Goal: Information Seeking & Learning: Learn about a topic

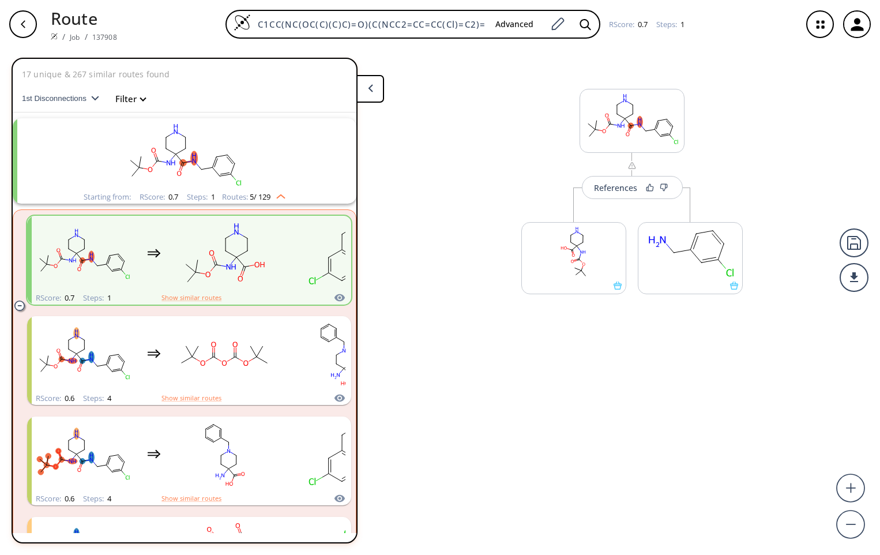
scroll to position [27, 0]
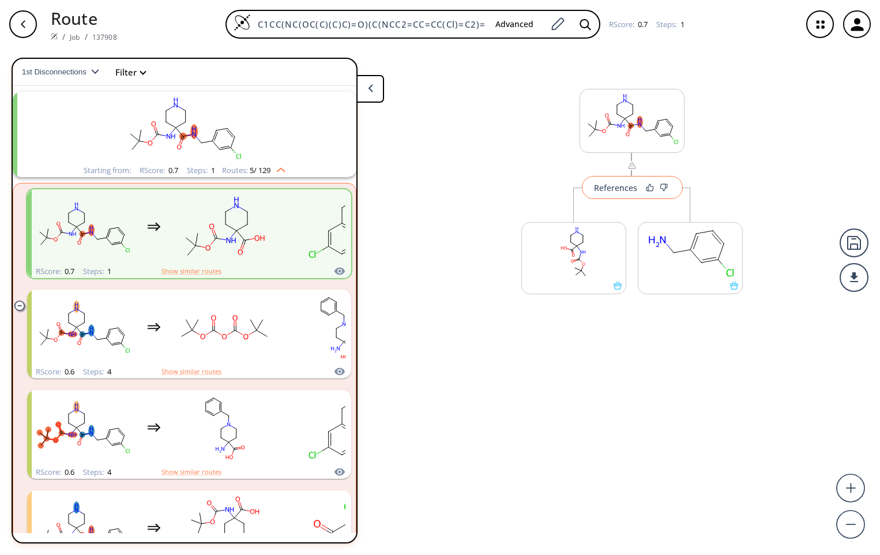
click at [625, 190] on div "References" at bounding box center [615, 187] width 43 height 7
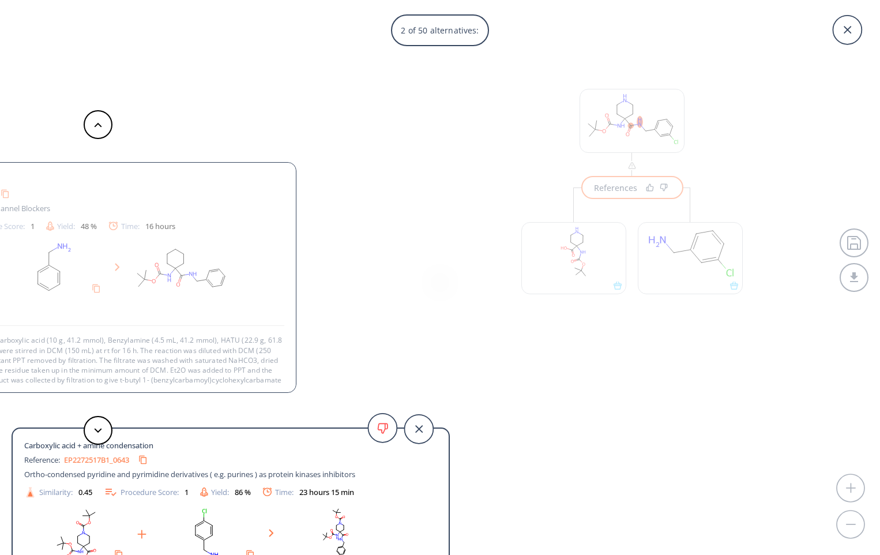
scroll to position [21, 0]
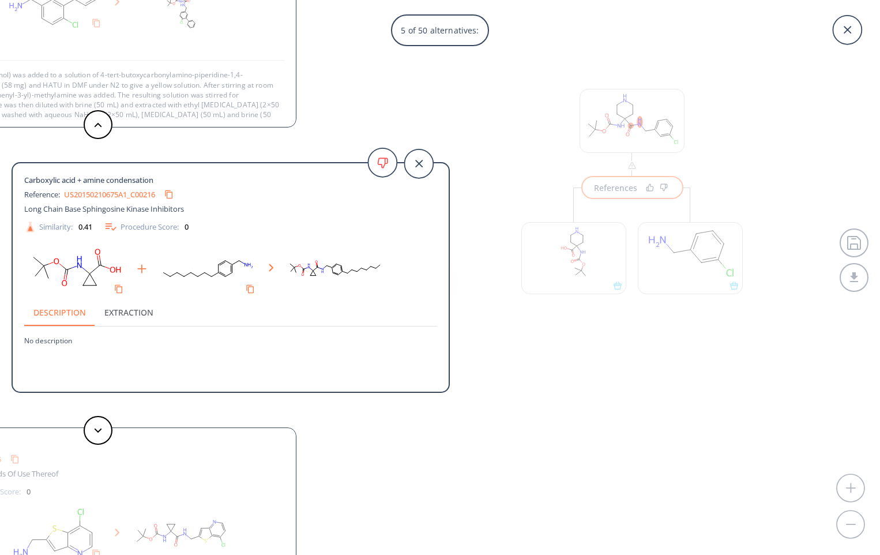
click at [581, 250] on div "5 of 50 alternatives: Carboxylic acid + amine condensation Reference: WO2009132…" at bounding box center [440, 277] width 880 height 555
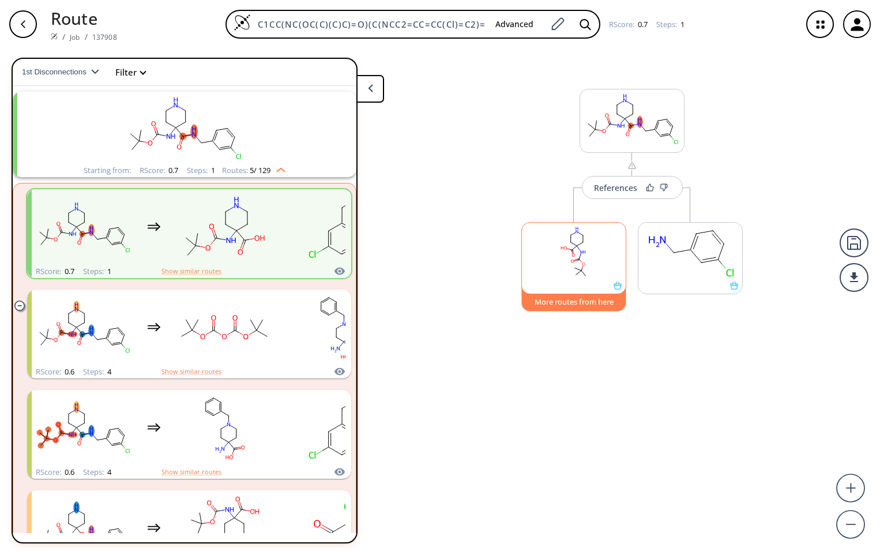
click at [570, 303] on button "More routes from here" at bounding box center [573, 299] width 105 height 25
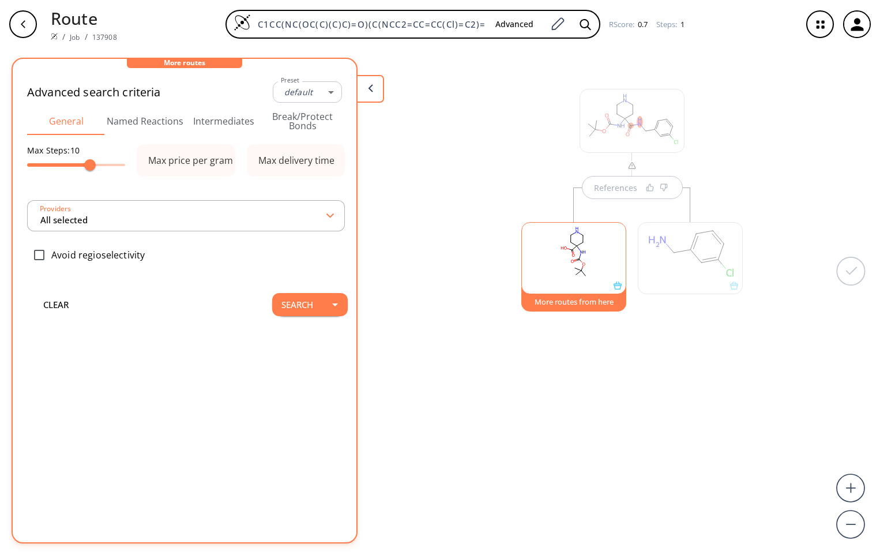
type input "-1"
type input "All selected"
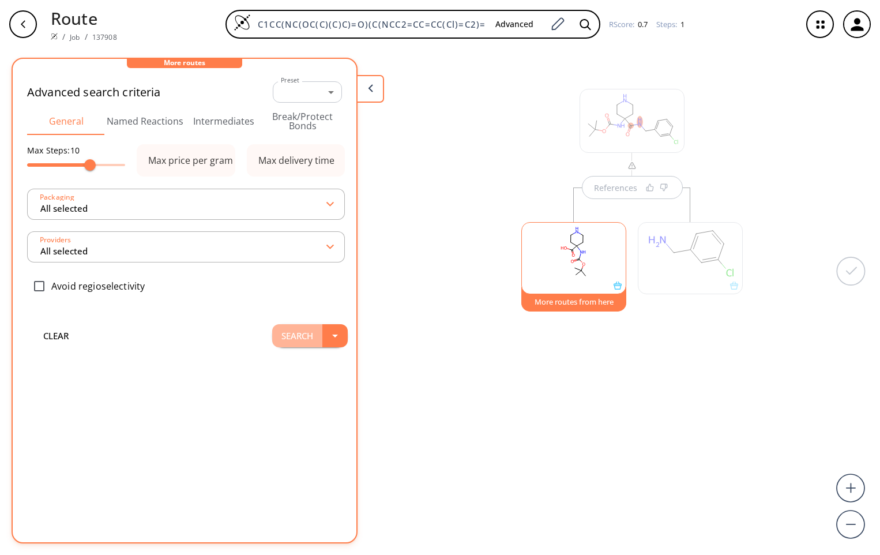
click at [285, 339] on button "Search" at bounding box center [297, 335] width 50 height 23
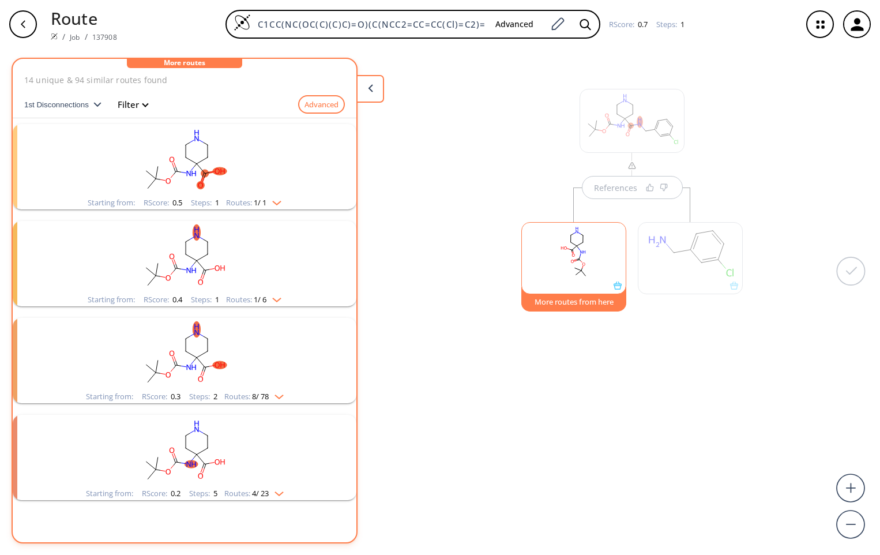
click at [235, 173] on rect "clusters" at bounding box center [185, 160] width 300 height 72
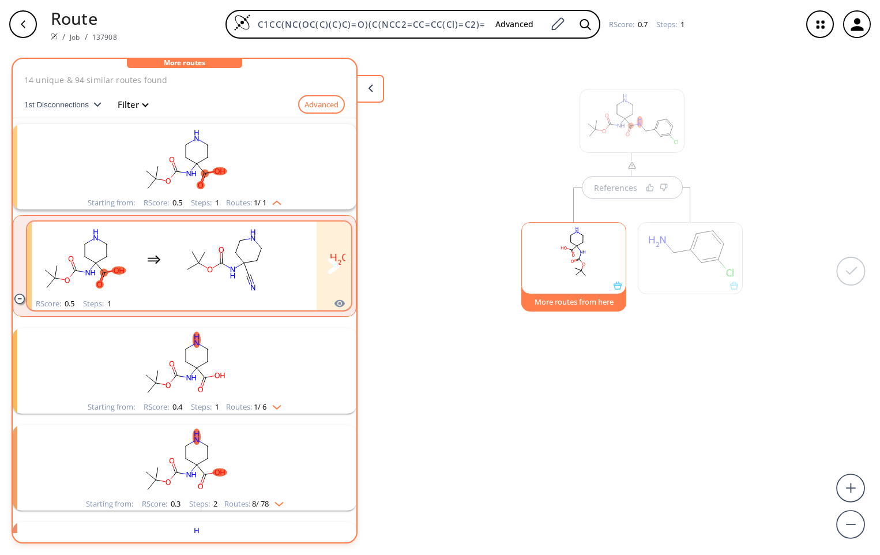
click at [194, 291] on rect "clusters" at bounding box center [224, 259] width 104 height 72
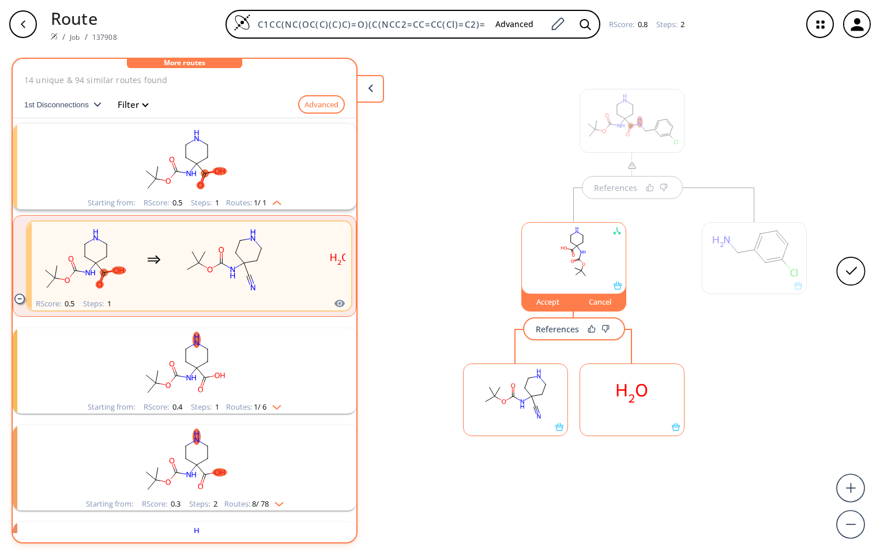
click at [563, 333] on div "References" at bounding box center [557, 328] width 43 height 7
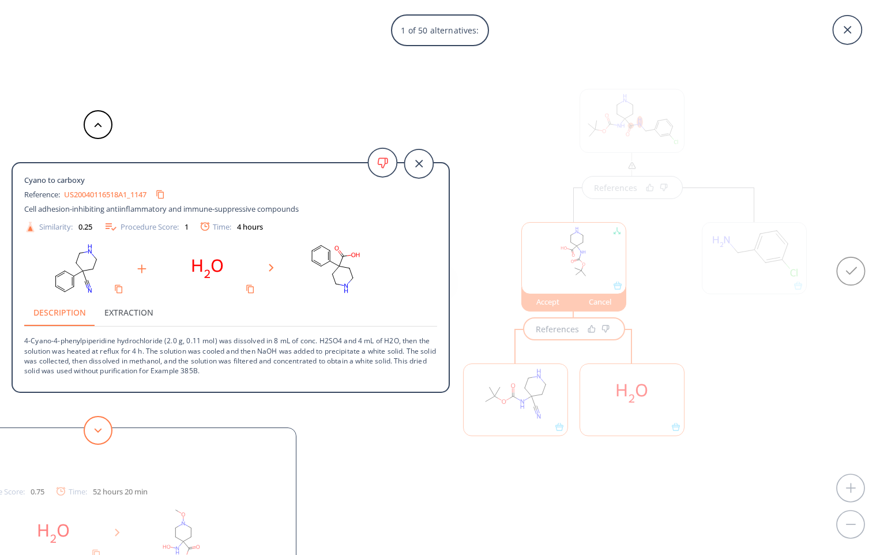
click at [94, 431] on icon at bounding box center [98, 430] width 8 height 5
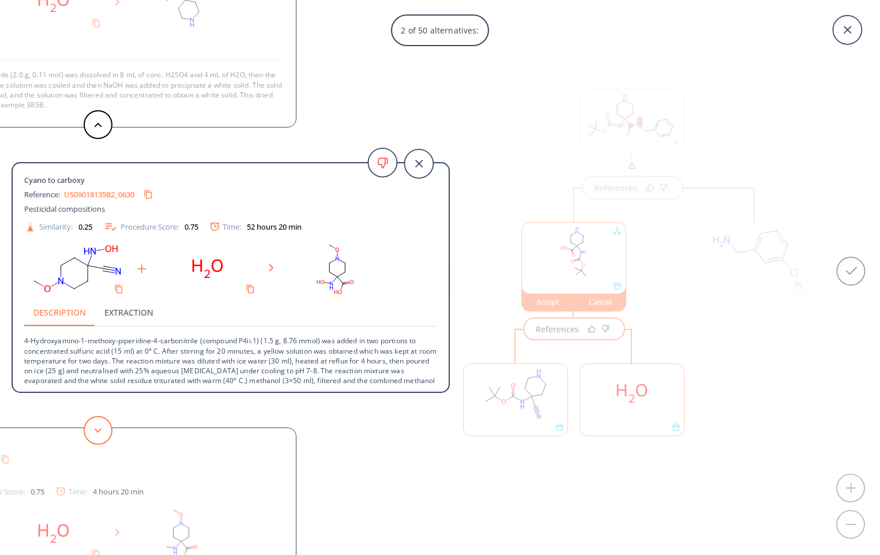
click at [95, 431] on icon at bounding box center [98, 430] width 8 height 5
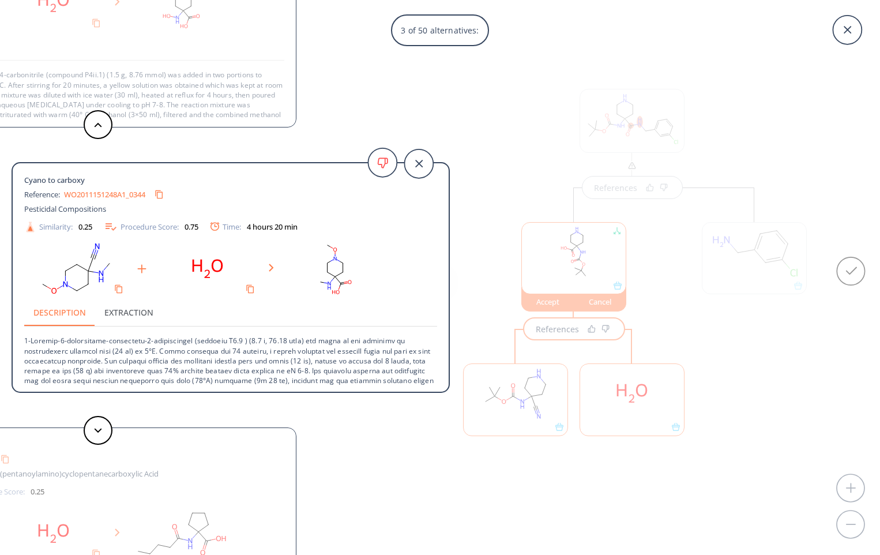
drag, startPoint x: 116, startPoint y: 230, endPoint x: 119, endPoint y: 220, distance: 10.2
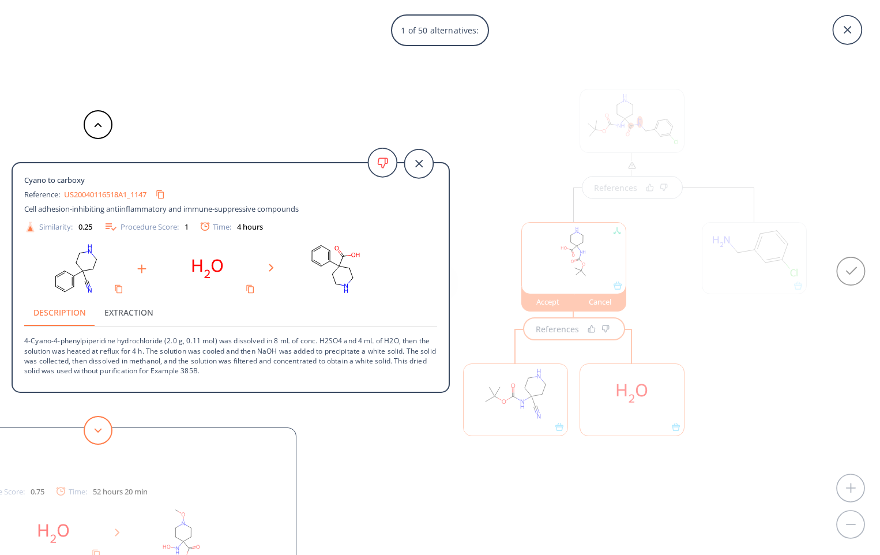
click at [95, 430] on button at bounding box center [98, 430] width 29 height 29
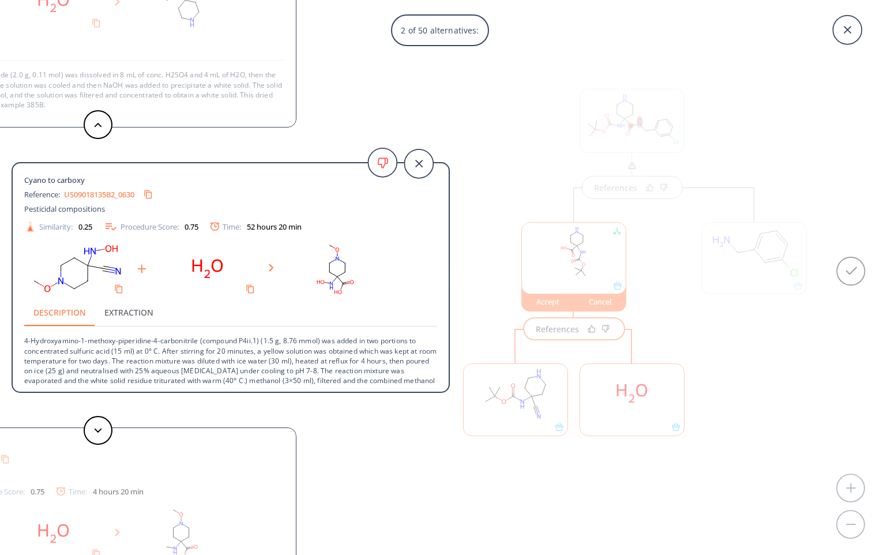
click at [111, 193] on link "US09018135B2_0630" at bounding box center [99, 194] width 70 height 7
click at [103, 437] on button at bounding box center [98, 430] width 29 height 29
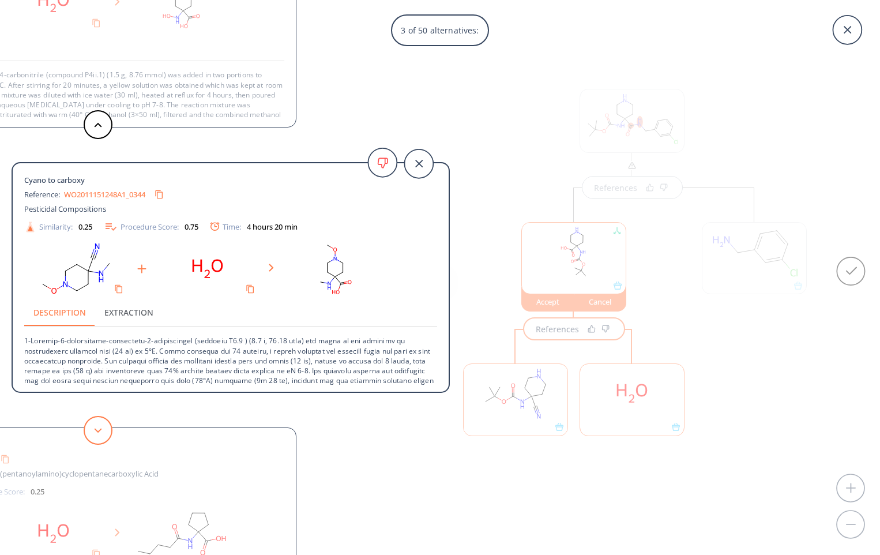
click at [103, 437] on button at bounding box center [98, 430] width 29 height 29
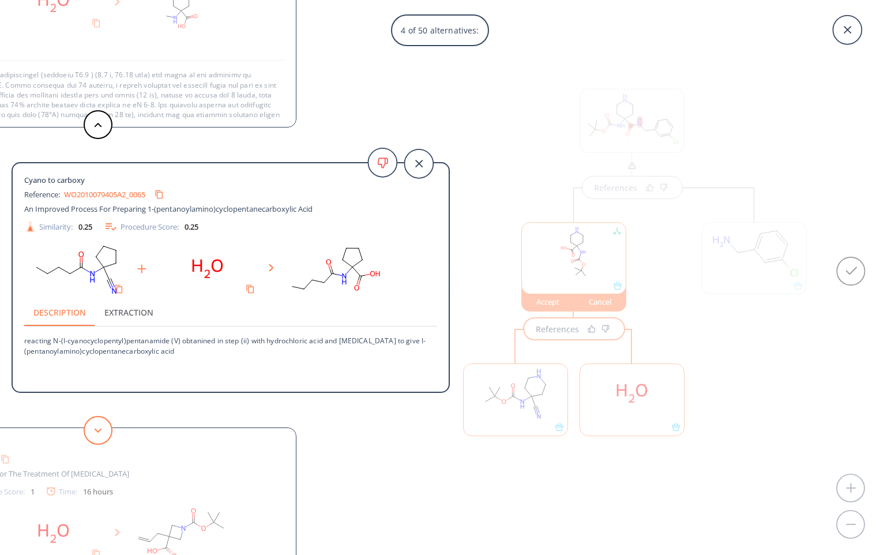
click at [103, 437] on button at bounding box center [98, 430] width 29 height 29
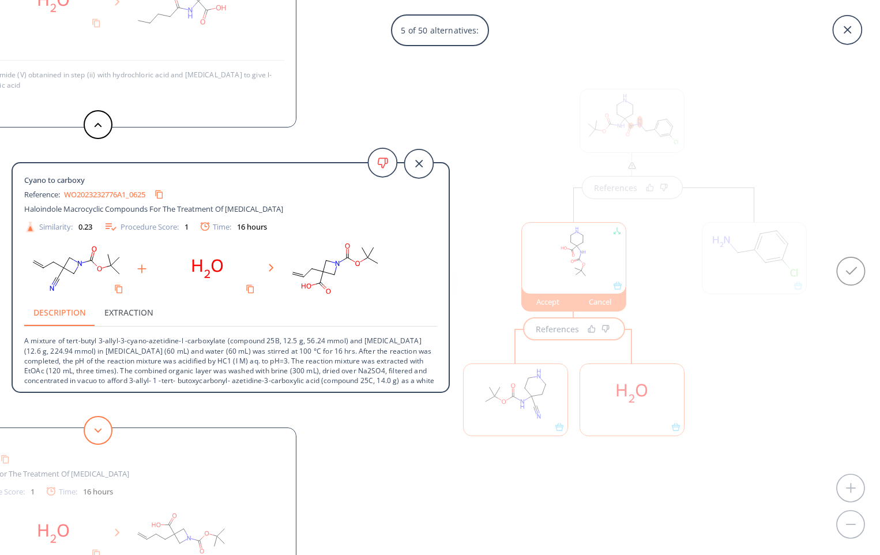
click at [103, 437] on button at bounding box center [98, 430] width 29 height 29
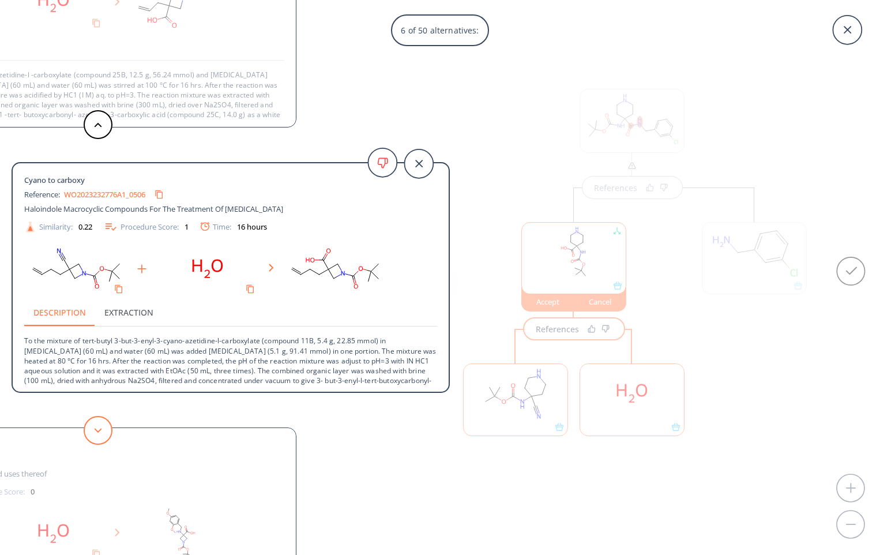
click at [103, 437] on button at bounding box center [98, 430] width 29 height 29
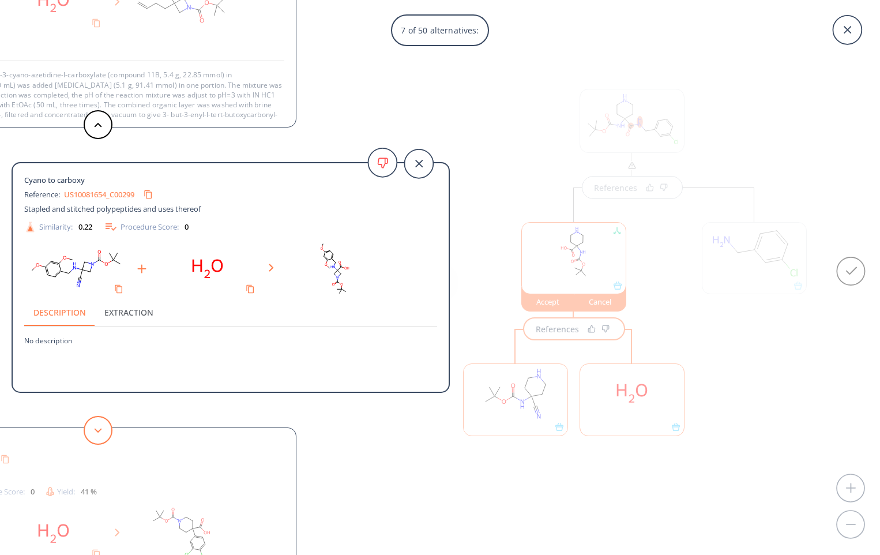
click at [103, 437] on button at bounding box center [98, 430] width 29 height 29
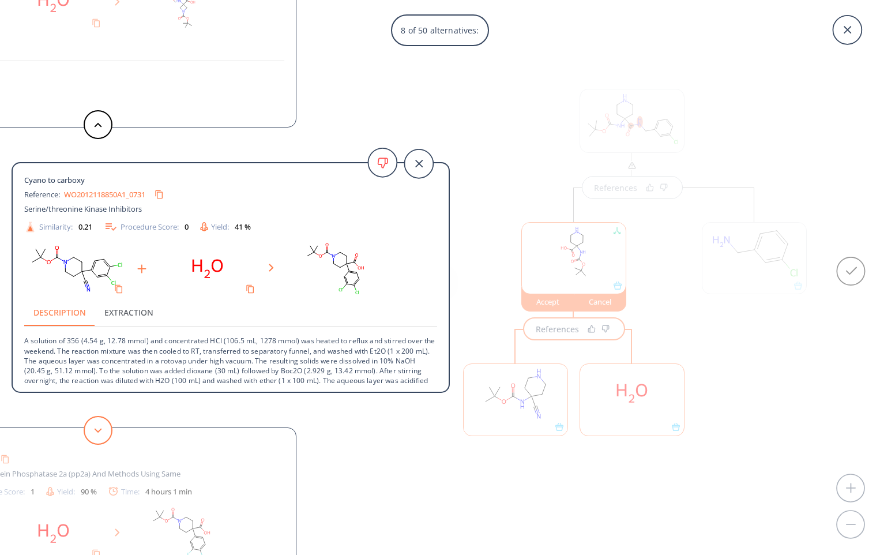
click at [102, 437] on button at bounding box center [98, 430] width 29 height 29
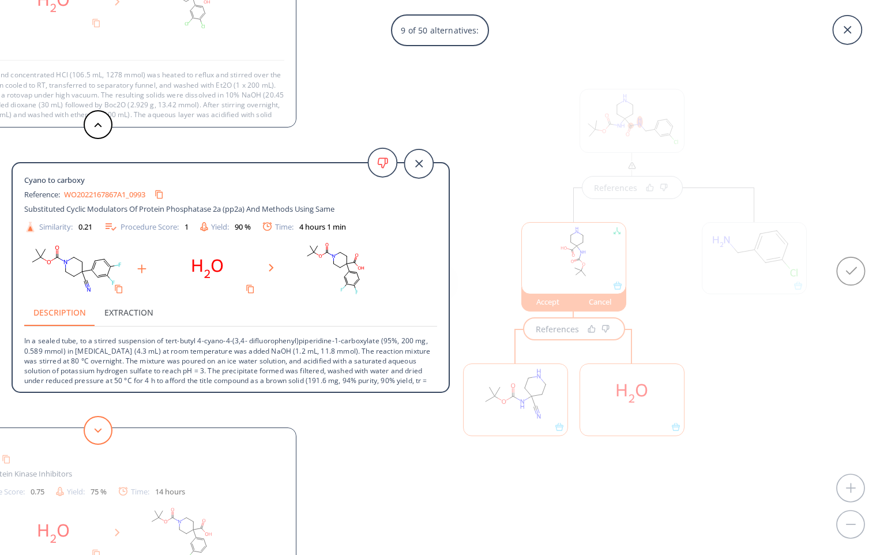
click at [102, 437] on button at bounding box center [98, 430] width 29 height 29
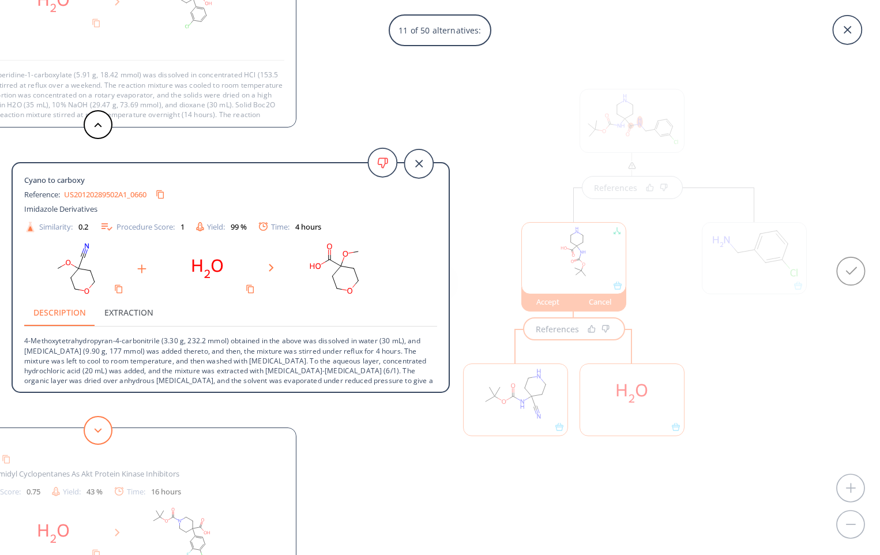
click at [102, 437] on button at bounding box center [98, 430] width 29 height 29
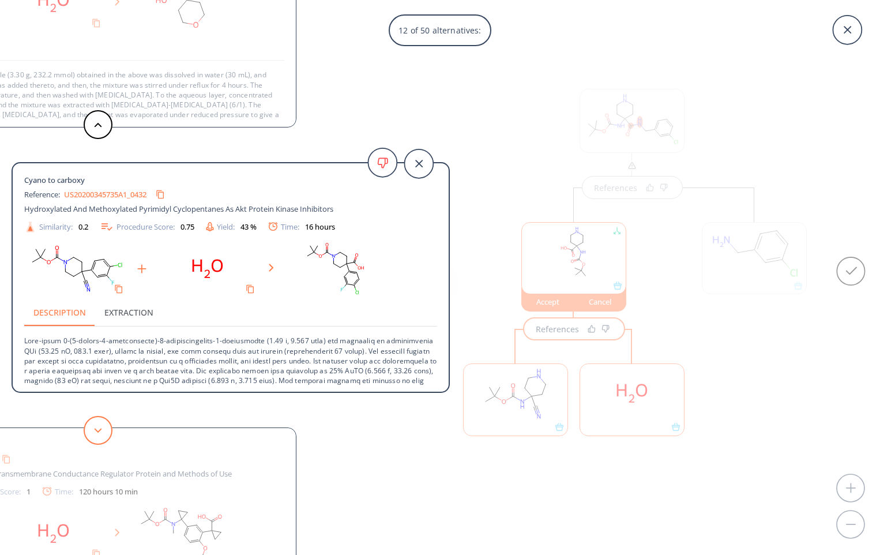
click at [102, 437] on button at bounding box center [98, 430] width 29 height 29
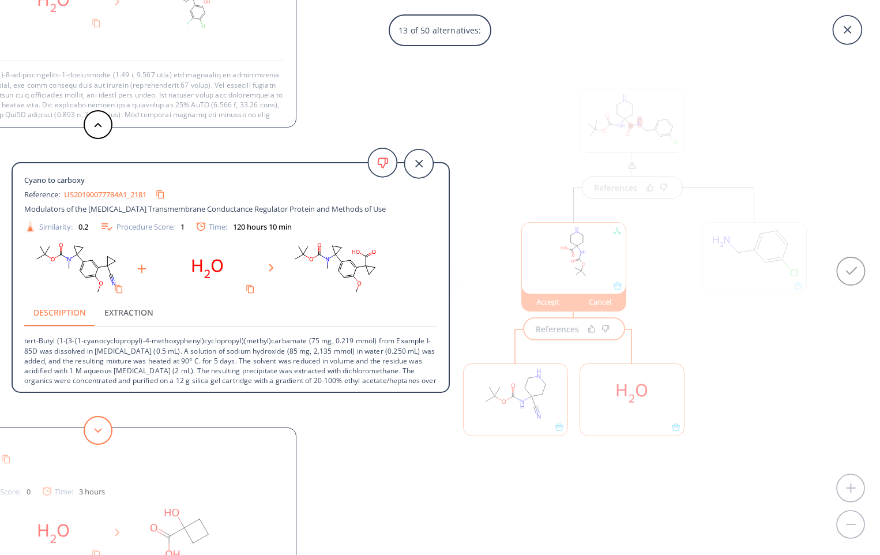
click at [102, 437] on button at bounding box center [98, 430] width 29 height 29
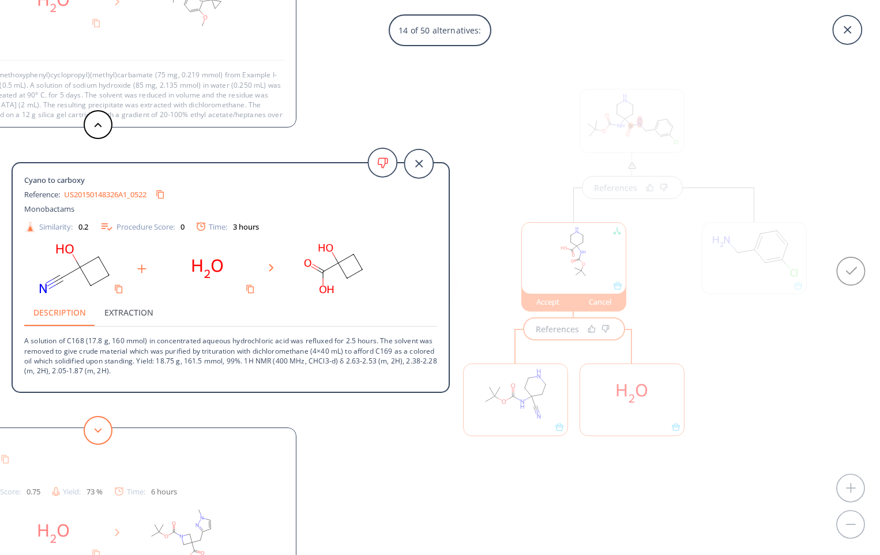
click at [102, 437] on button at bounding box center [98, 430] width 29 height 29
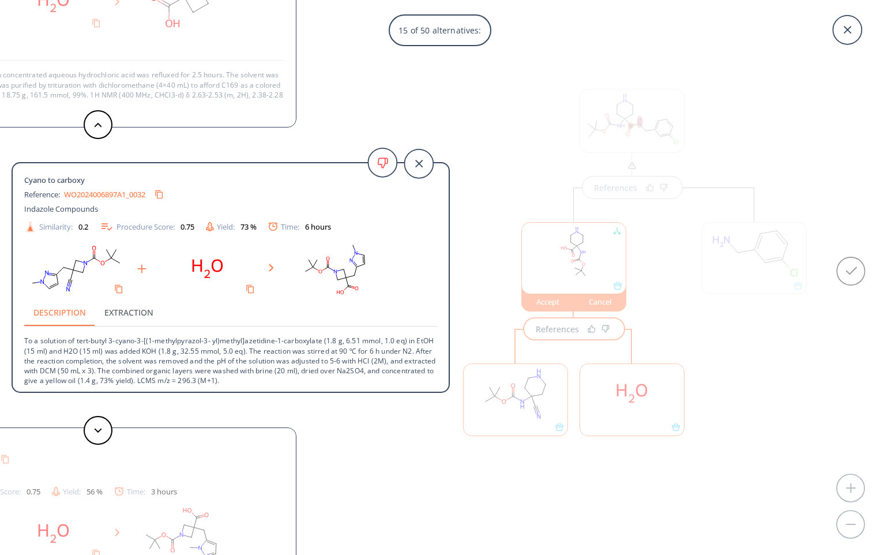
click at [638, 131] on div "15 of 50 alternatives: Cyano to carboxy Reference: US20040116518A1_1147 Cell ad…" at bounding box center [440, 277] width 880 height 555
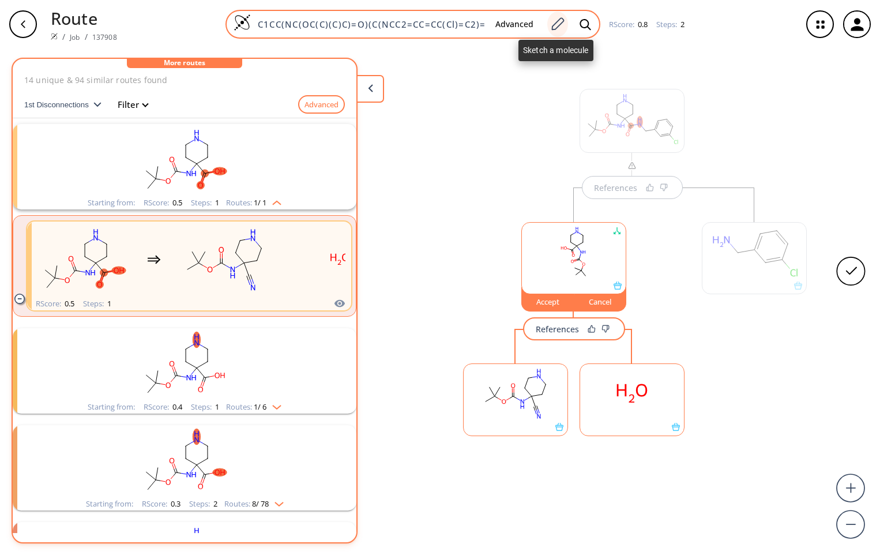
click at [558, 22] on icon at bounding box center [558, 24] width 16 height 15
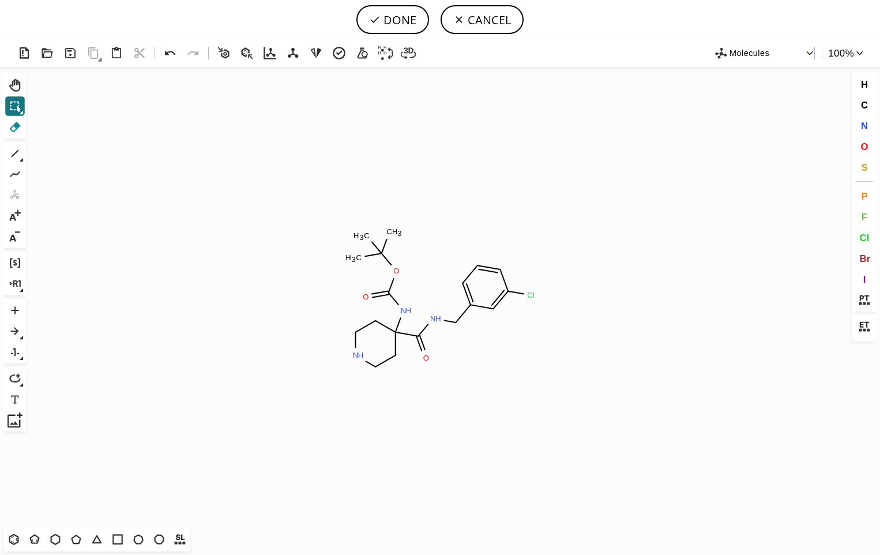
click at [19, 123] on icon at bounding box center [14, 126] width 15 height 15
click at [447, 322] on icon at bounding box center [450, 321] width 18 height 14
click at [461, 312] on icon at bounding box center [465, 310] width 19 height 20
click at [476, 289] on icon "Created with [PERSON_NAME] 2.3.0 N H 2 N H O C H 3 C H 3 C H 3 O O N H C H 4 Cl" at bounding box center [440, 297] width 818 height 460
click at [478, 291] on icon "Created with [PERSON_NAME] 2.3.0 N H 2 N H O C H 3 C H 3 C H 3 O O N H C H 4 Cl" at bounding box center [440, 297] width 818 height 460
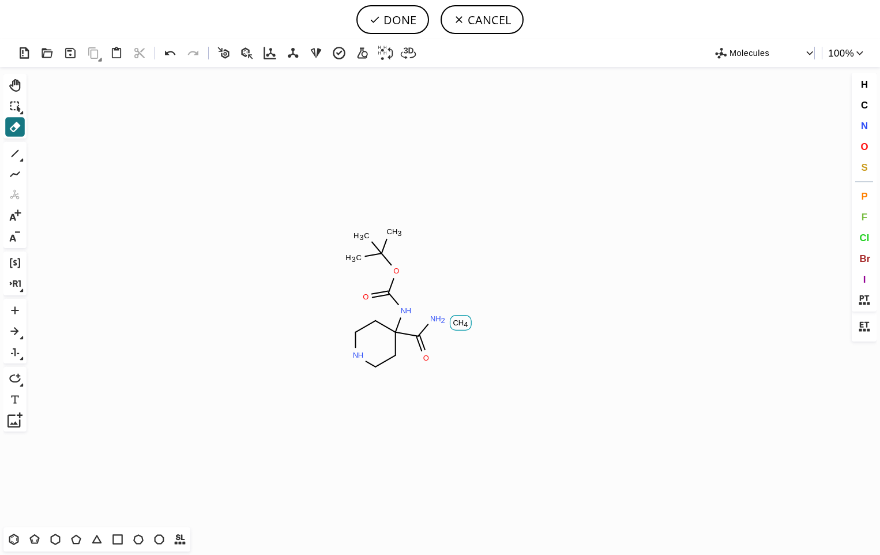
click at [462, 326] on tspan "H" at bounding box center [462, 322] width 6 height 9
click at [862, 147] on span "O" at bounding box center [864, 146] width 7 height 11
click at [433, 328] on tspan "O" at bounding box center [433, 328] width 6 height 9
click at [387, 25] on button "DONE" at bounding box center [392, 19] width 73 height 29
type input "C1NCCC(C(=O)N)(NC(=O)OC(C)(C)C)C1"
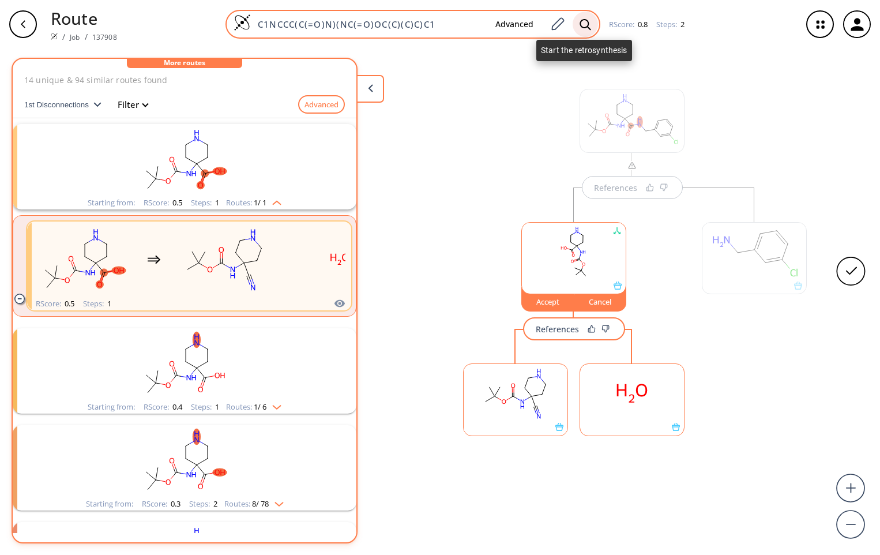
click at [583, 25] on icon at bounding box center [586, 24] width 12 height 12
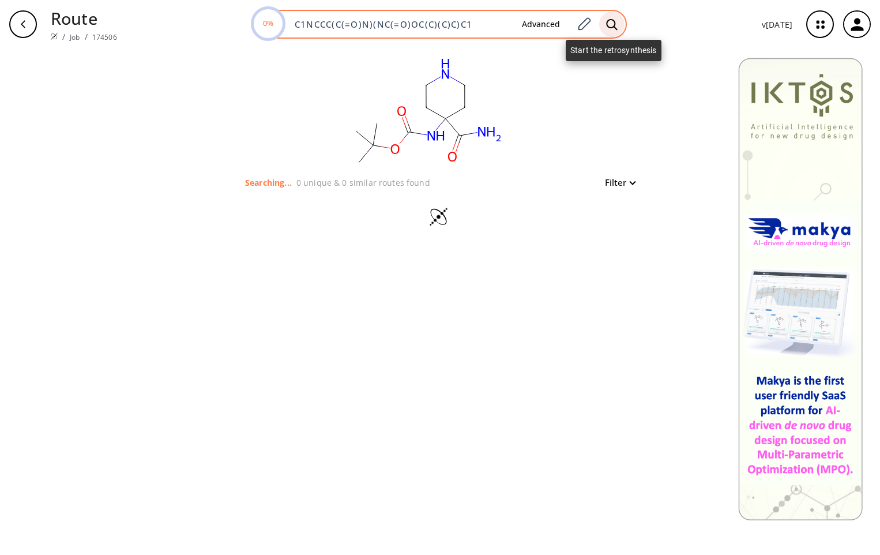
click at [613, 28] on icon at bounding box center [611, 23] width 11 height 11
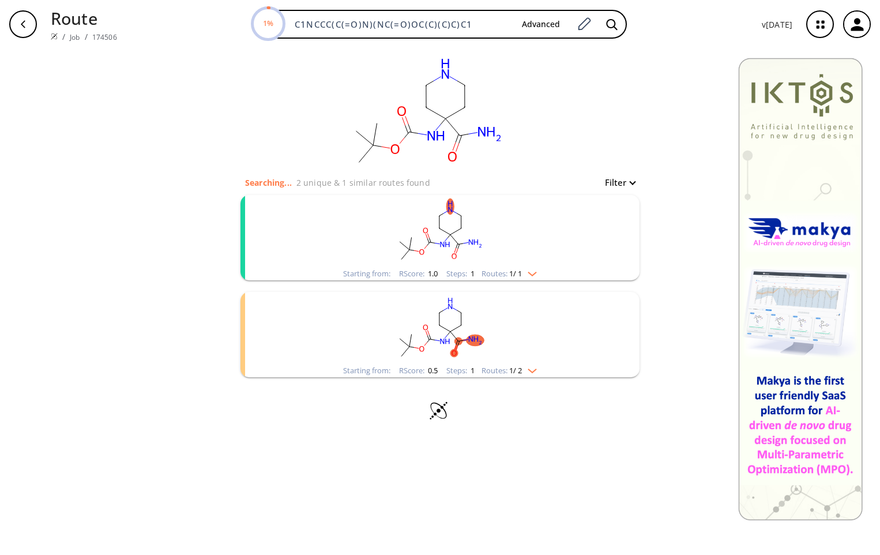
click at [482, 247] on ellipse "clusters" at bounding box center [475, 244] width 18 height 12
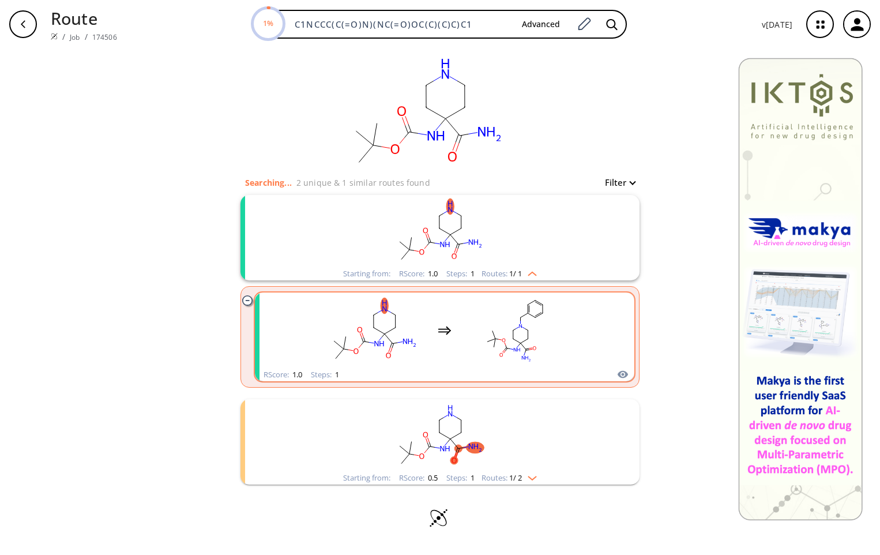
click at [498, 351] on rect "clusters" at bounding box center [515, 330] width 104 height 72
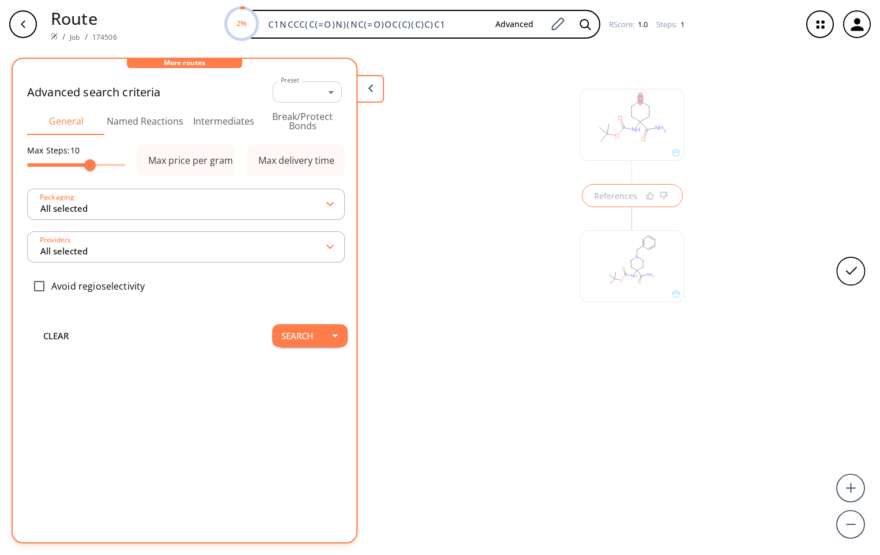
click at [640, 199] on div at bounding box center [632, 261] width 117 height 130
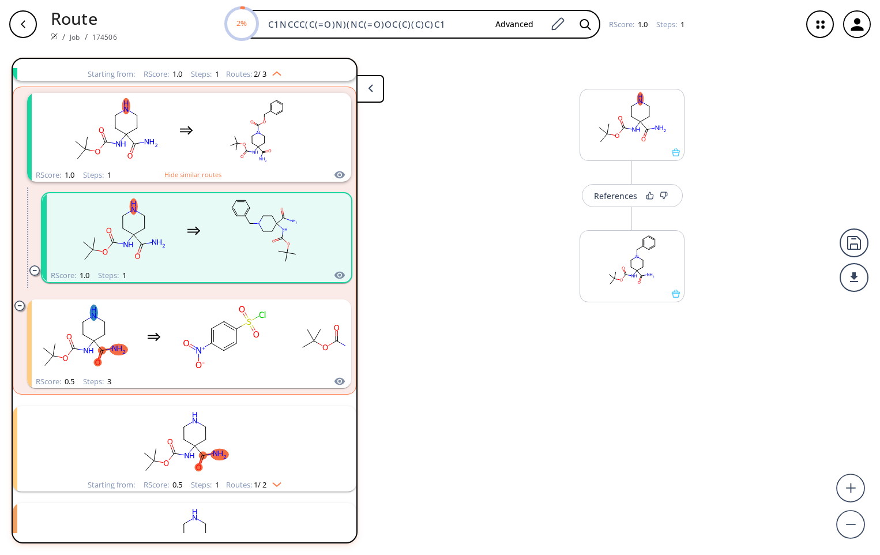
scroll to position [123, 0]
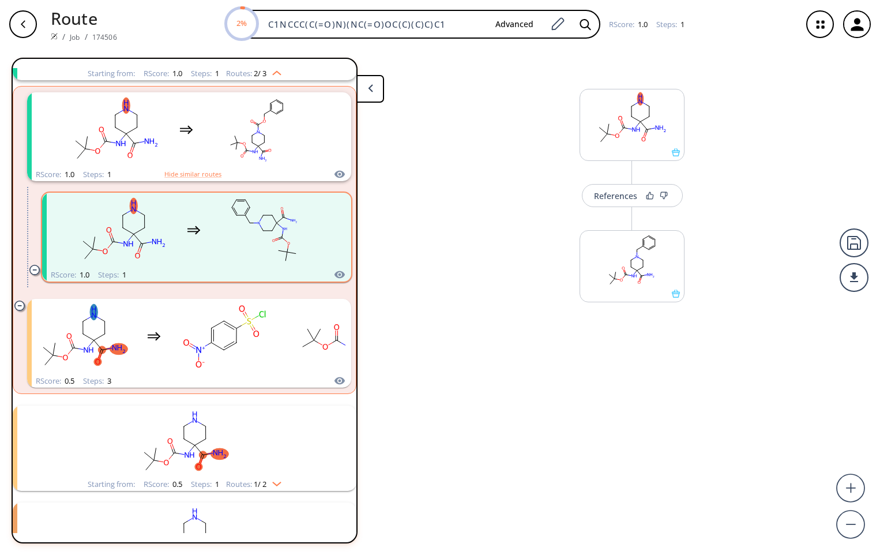
click at [214, 248] on rect "clusters" at bounding box center [264, 230] width 104 height 72
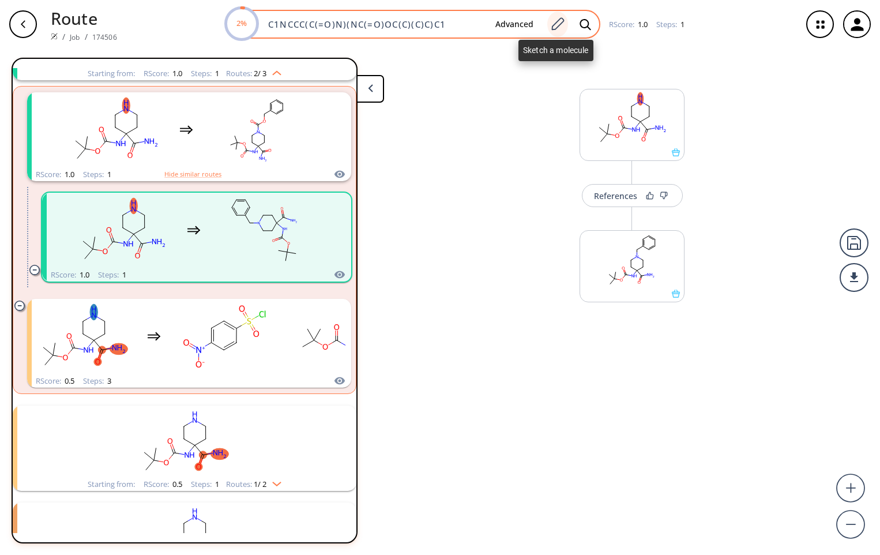
click at [559, 21] on icon at bounding box center [558, 24] width 16 height 15
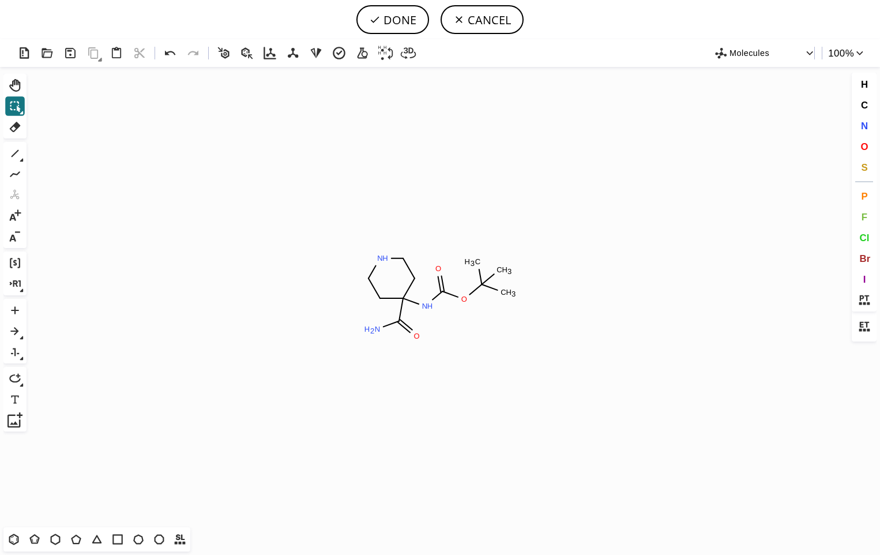
drag, startPoint x: 865, startPoint y: 148, endPoint x: 335, endPoint y: 255, distance: 540.8
click at [862, 148] on span "O" at bounding box center [864, 146] width 7 height 11
click at [377, 329] on tspan "O" at bounding box center [377, 329] width 6 height 9
drag, startPoint x: 391, startPoint y: 16, endPoint x: 393, endPoint y: 22, distance: 6.2
click at [392, 18] on button "DONE" at bounding box center [392, 19] width 73 height 29
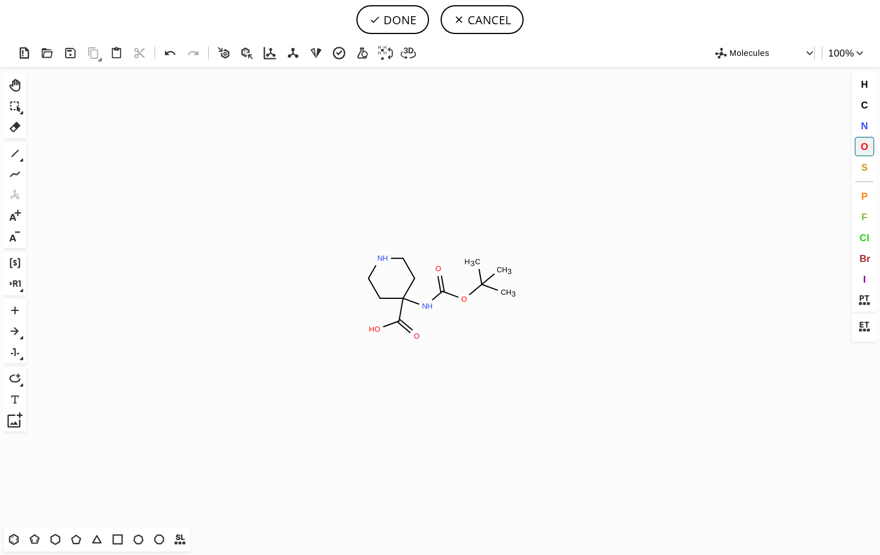
type input "C1CC(NC(OC(C)(C)C)=O)(C(O)=O)CCN1"
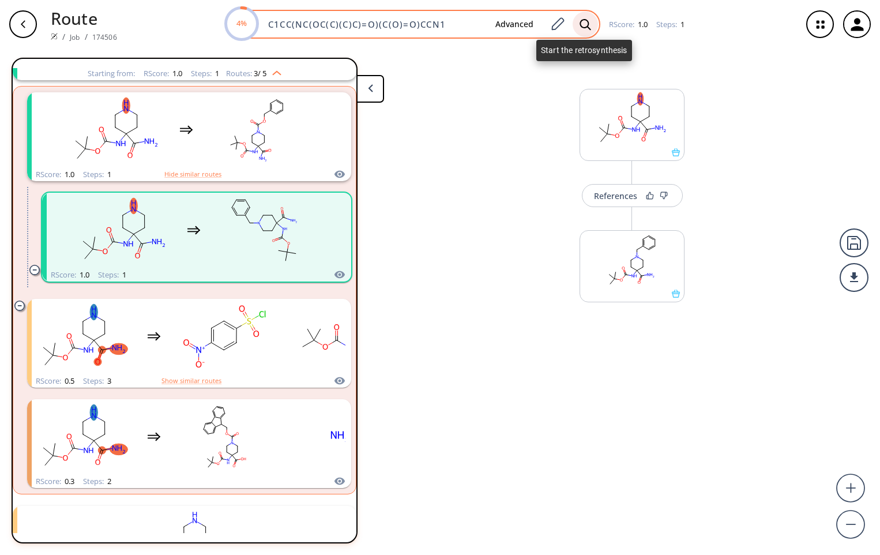
click at [583, 22] on icon at bounding box center [586, 24] width 12 height 12
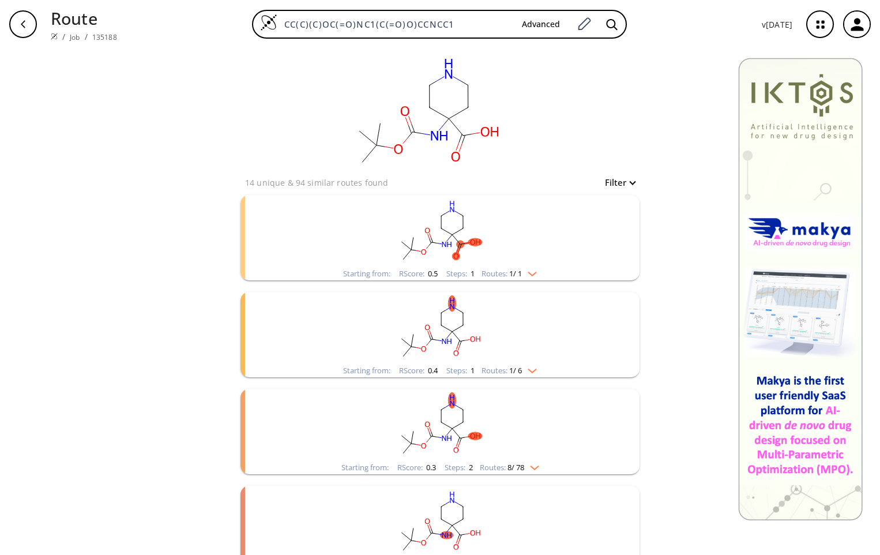
click at [496, 248] on rect "clusters" at bounding box center [440, 231] width 300 height 72
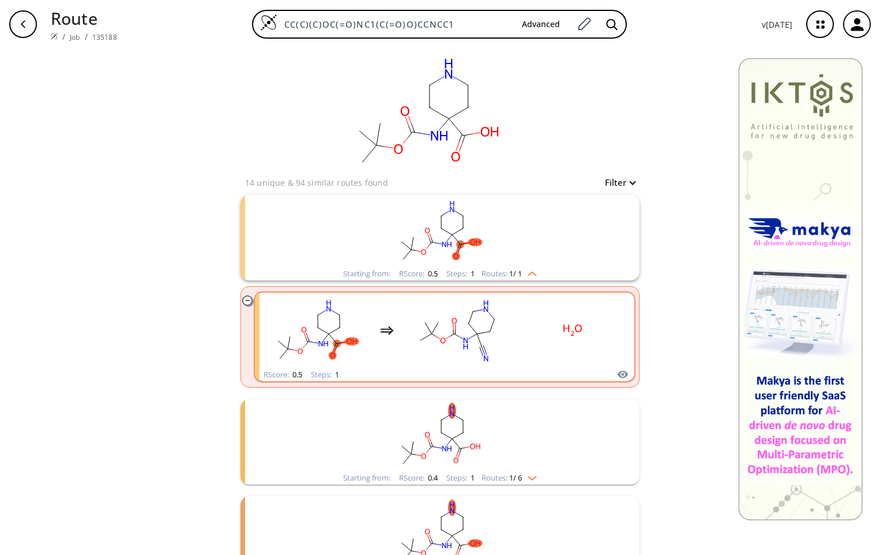
click at [521, 353] on rect "clusters" at bounding box center [573, 330] width 104 height 72
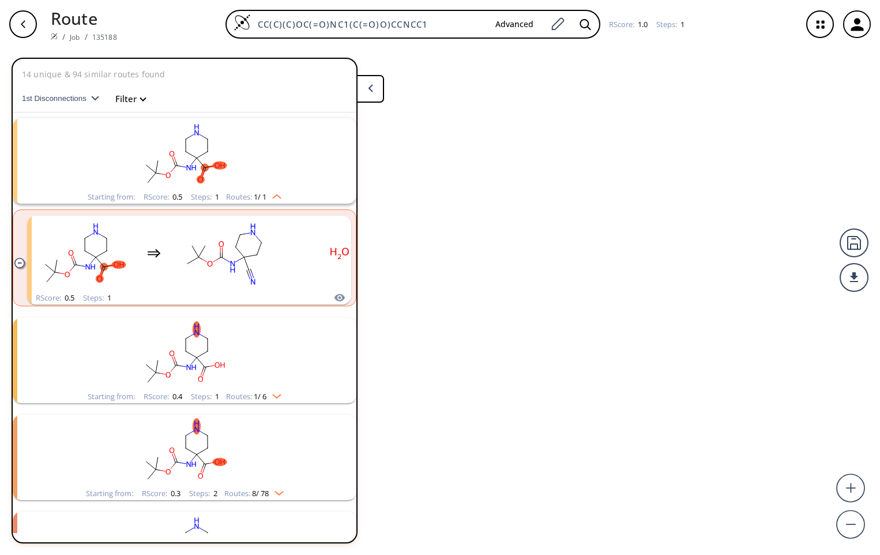
scroll to position [27, 0]
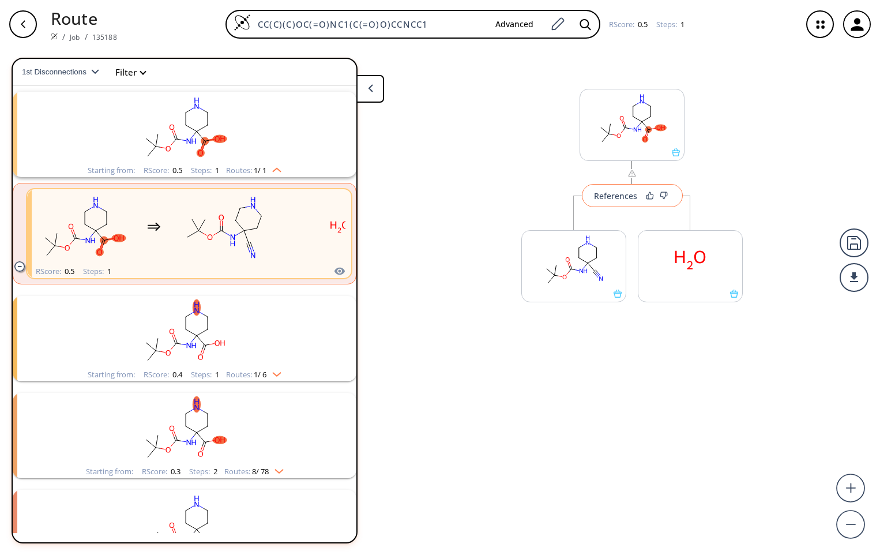
click at [624, 198] on div "References" at bounding box center [615, 195] width 43 height 7
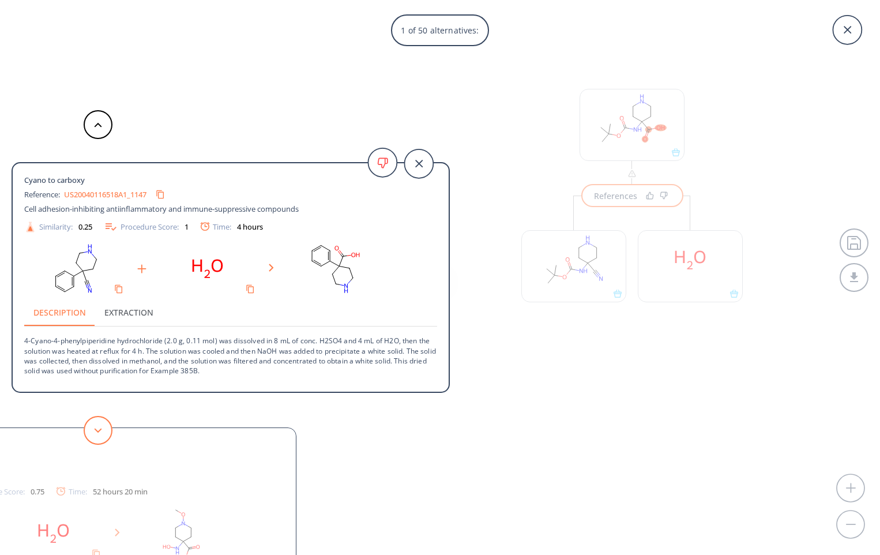
click at [103, 431] on button at bounding box center [98, 430] width 29 height 29
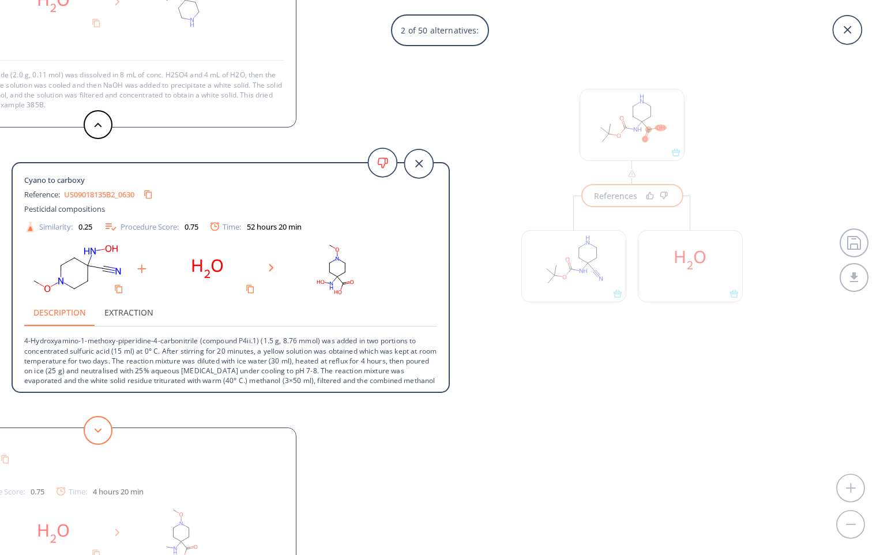
click at [100, 431] on icon at bounding box center [98, 430] width 8 height 5
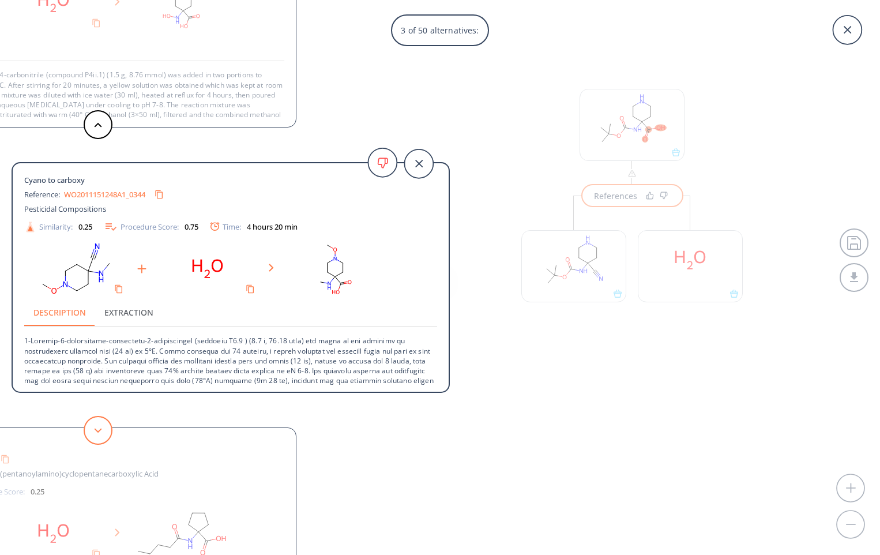
click at [100, 429] on icon at bounding box center [98, 430] width 8 height 5
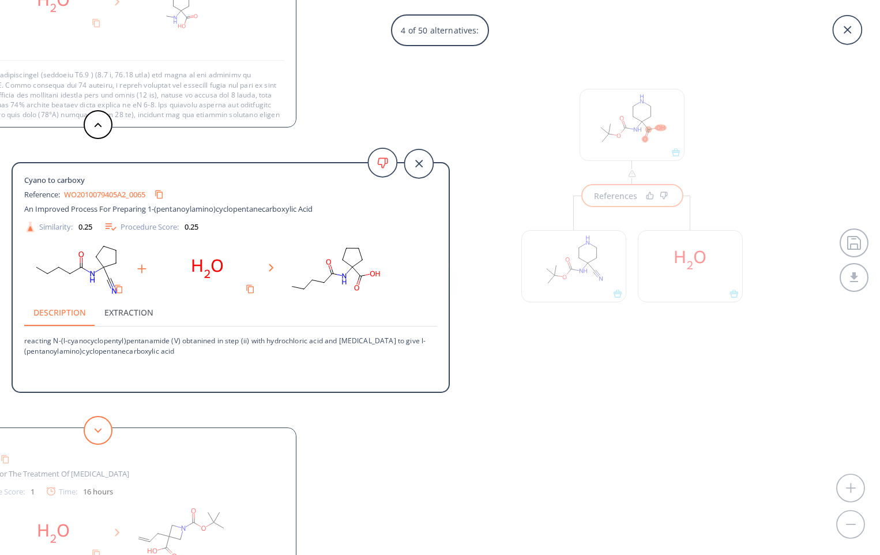
click at [100, 429] on icon at bounding box center [98, 430] width 8 height 5
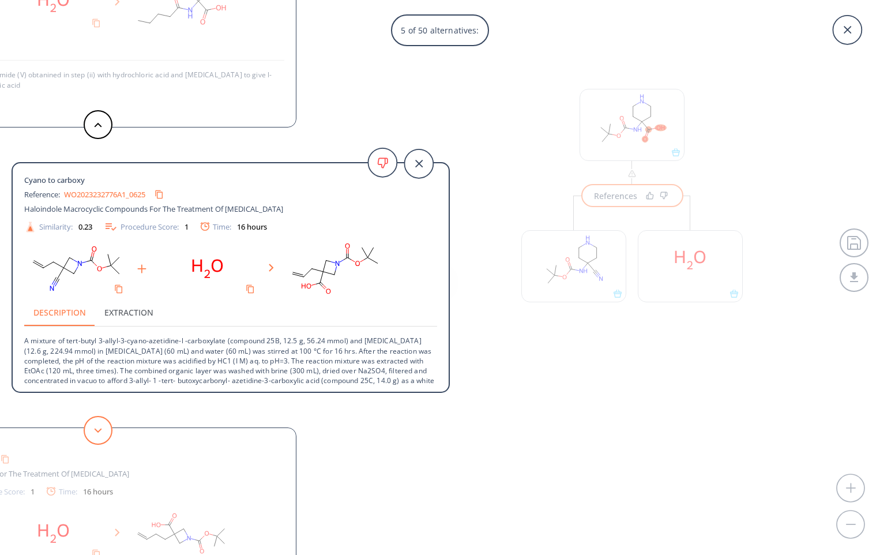
click at [100, 429] on icon at bounding box center [98, 430] width 8 height 5
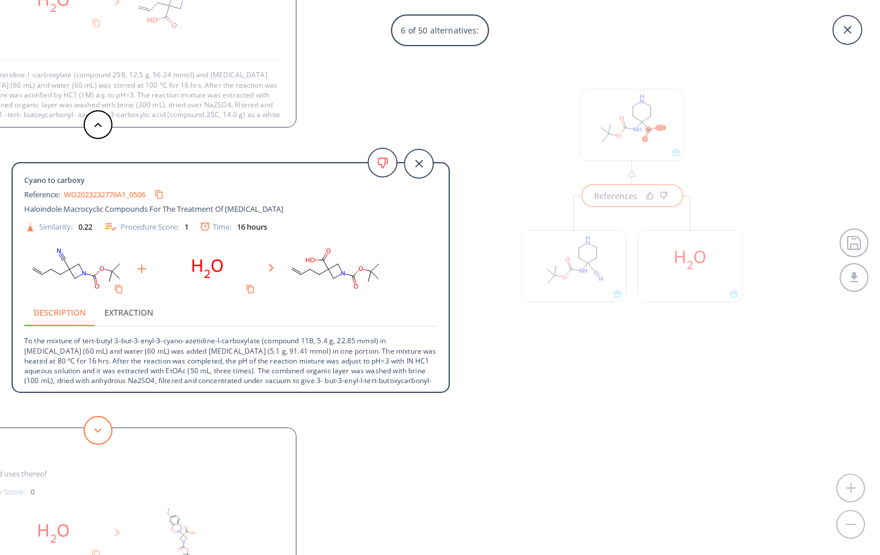
click at [100, 429] on icon at bounding box center [98, 430] width 8 height 5
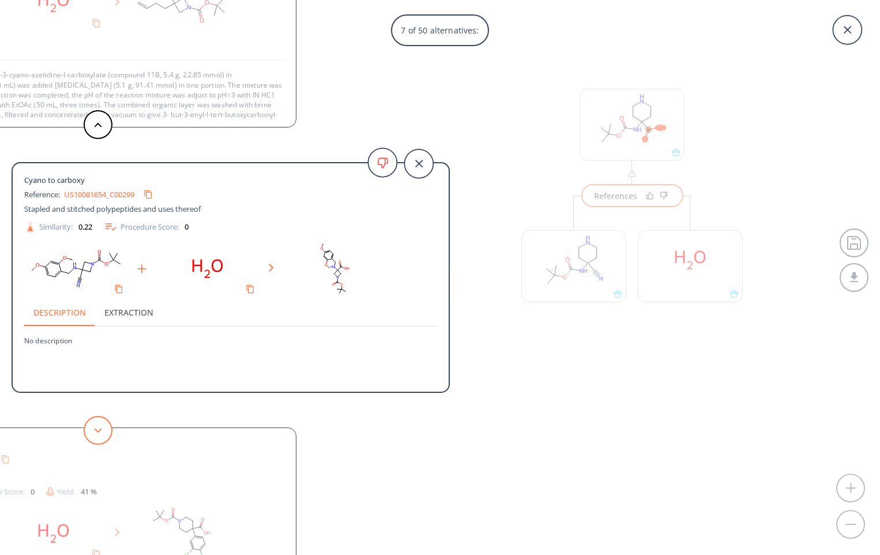
click at [100, 429] on icon at bounding box center [98, 430] width 8 height 5
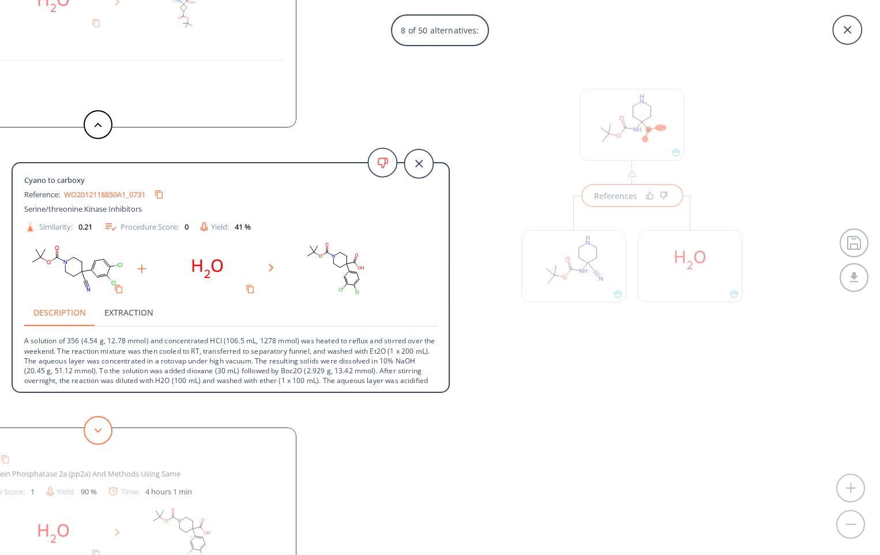
click at [97, 430] on icon at bounding box center [98, 430] width 8 height 5
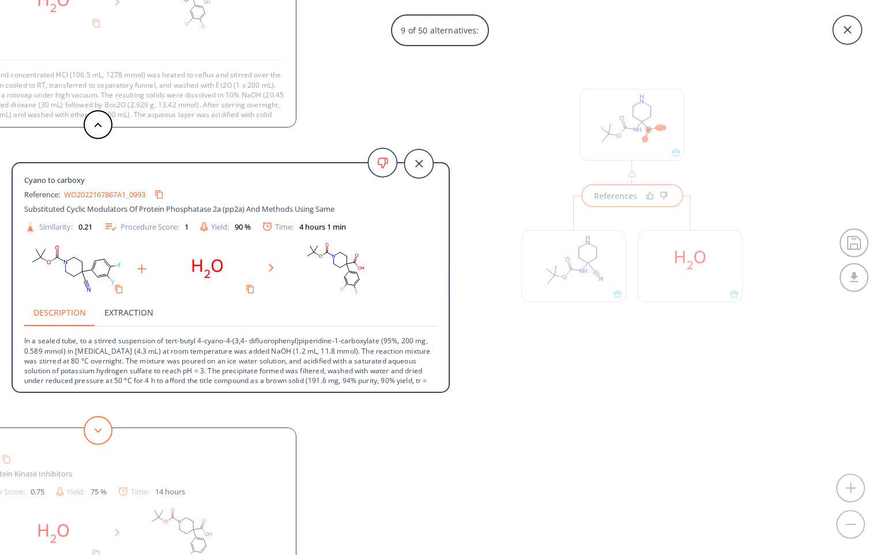
click at [90, 429] on button at bounding box center [98, 430] width 29 height 29
click at [91, 427] on button at bounding box center [98, 430] width 29 height 29
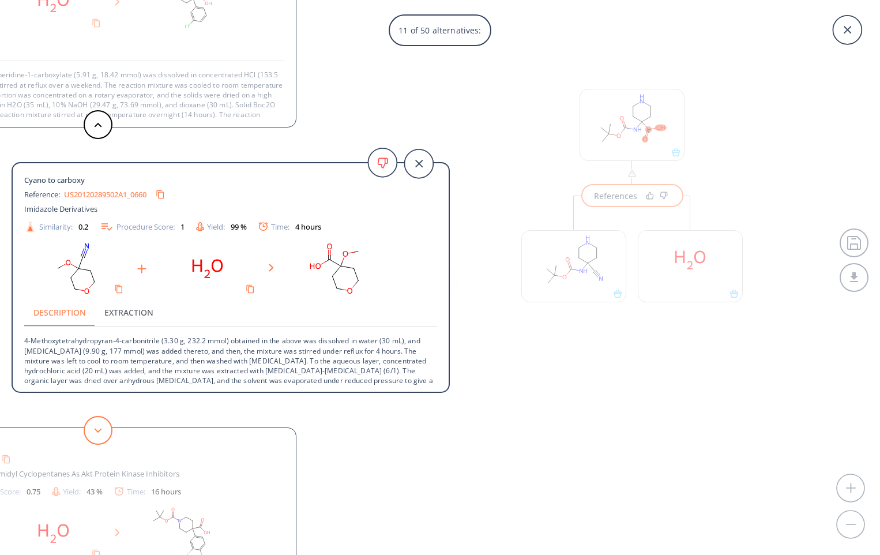
click at [91, 427] on button at bounding box center [98, 430] width 29 height 29
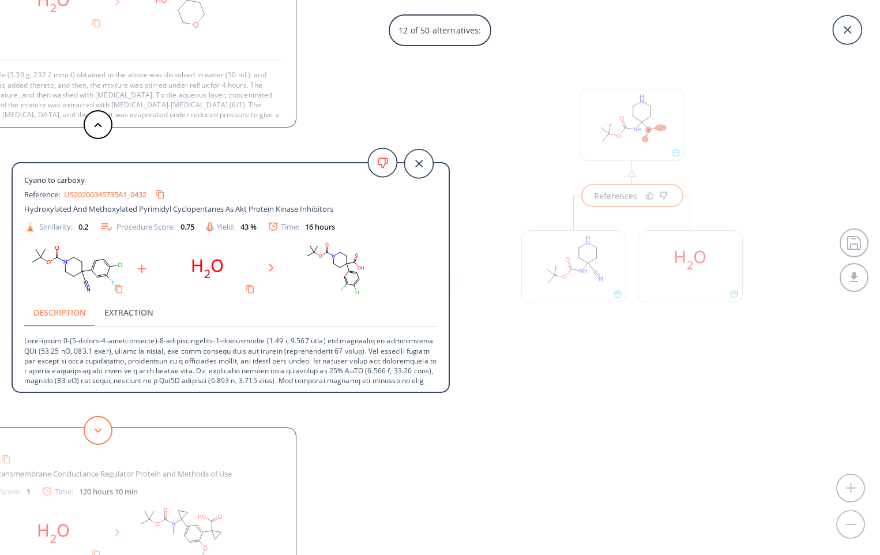
click at [91, 427] on button at bounding box center [98, 430] width 29 height 29
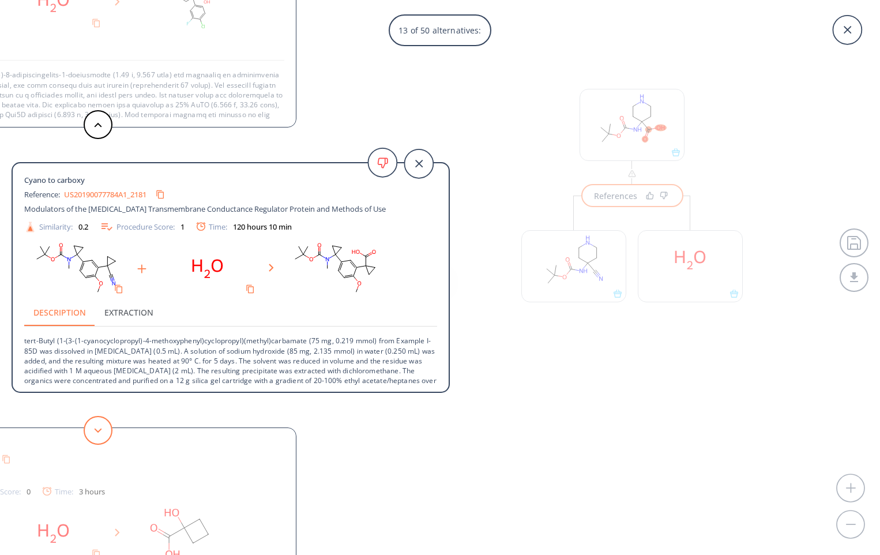
click at [91, 427] on button at bounding box center [98, 430] width 29 height 29
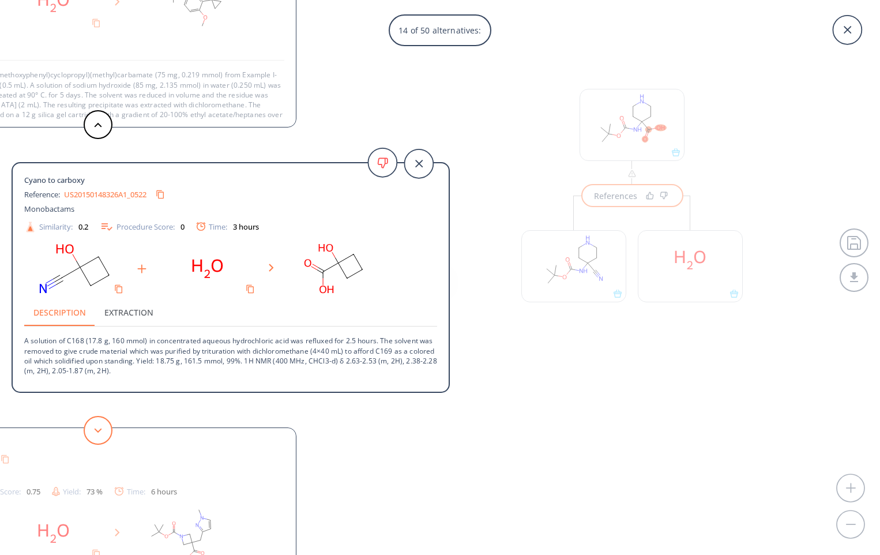
click at [91, 427] on button at bounding box center [98, 430] width 29 height 29
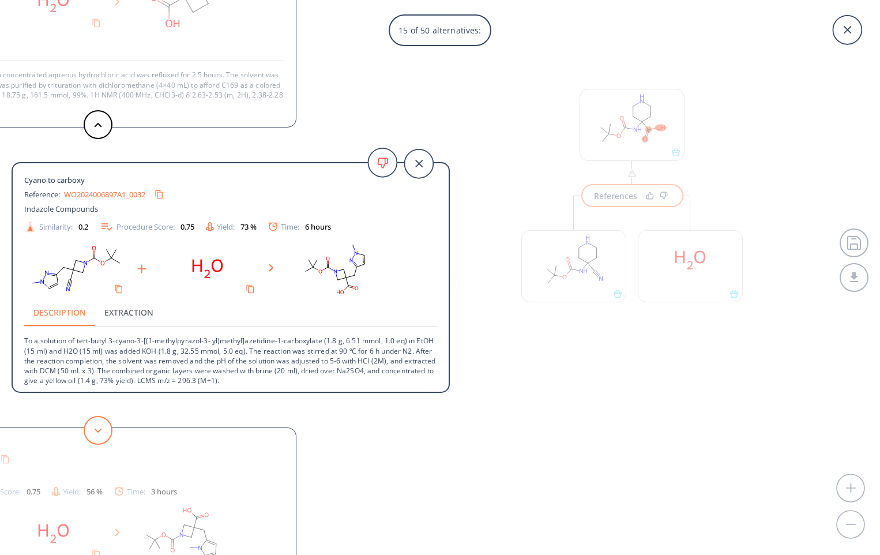
click at [91, 427] on button at bounding box center [98, 430] width 29 height 29
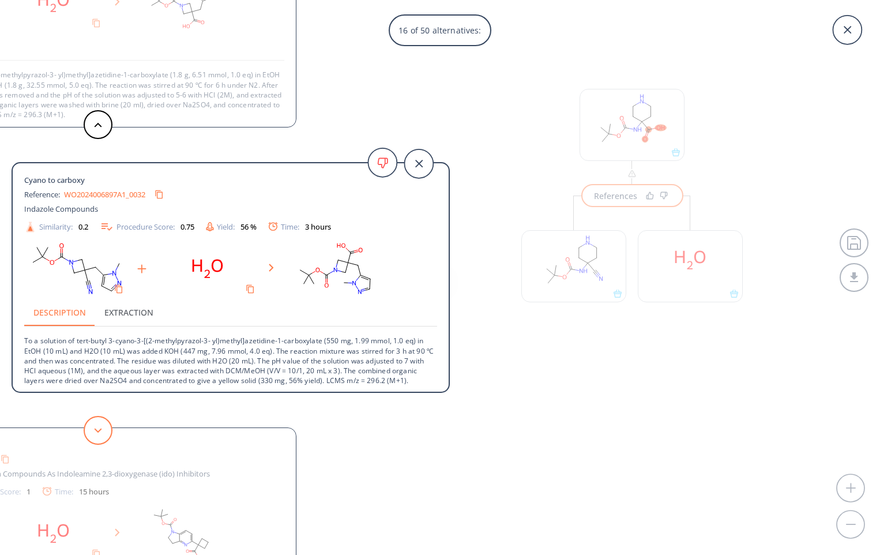
click at [91, 427] on button at bounding box center [98, 430] width 29 height 29
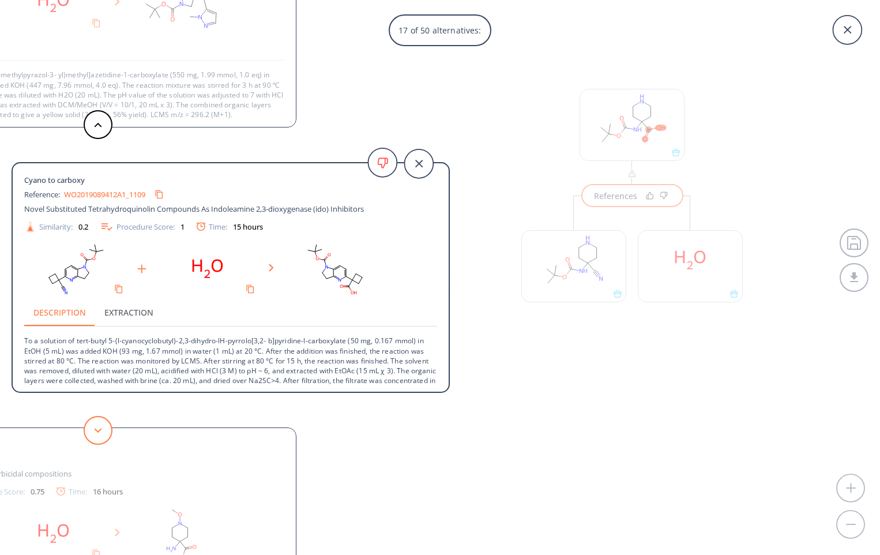
click at [91, 427] on button at bounding box center [98, 430] width 29 height 29
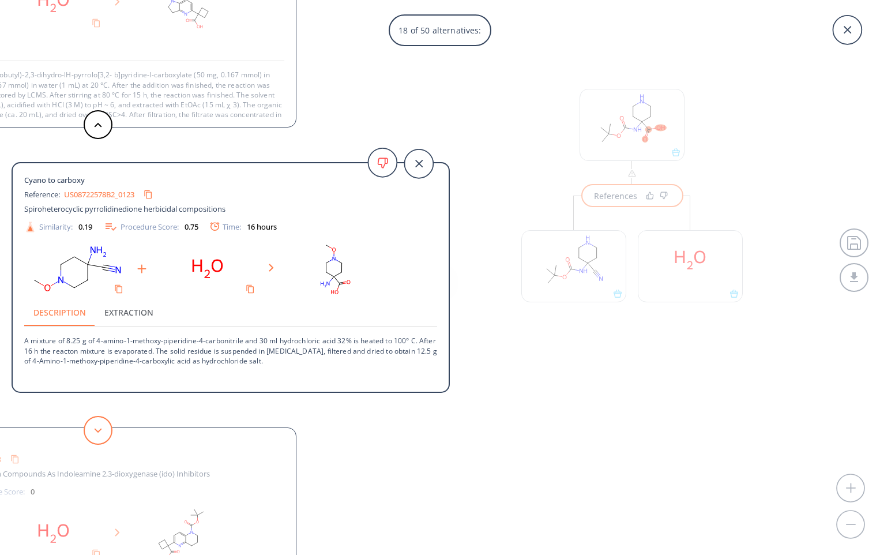
click at [91, 427] on button at bounding box center [98, 430] width 29 height 29
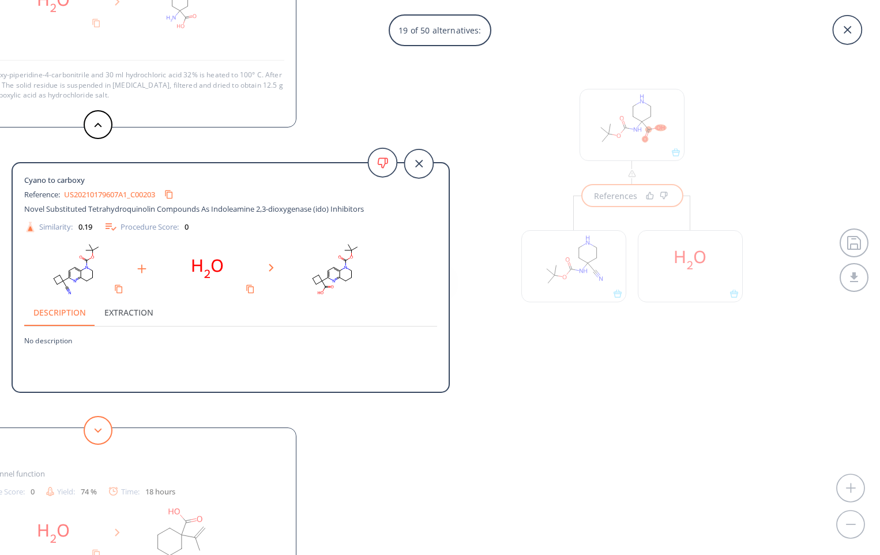
click at [91, 427] on button at bounding box center [98, 430] width 29 height 29
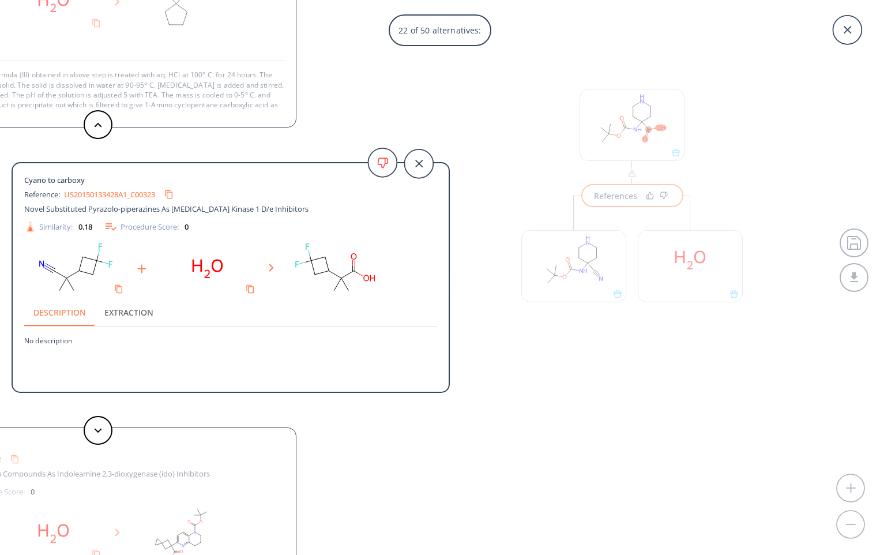
click at [628, 118] on div "22 of 50 alternatives: Cyano to carboxy Reference: US20040116518A1_1147 Cell ad…" at bounding box center [440, 277] width 880 height 555
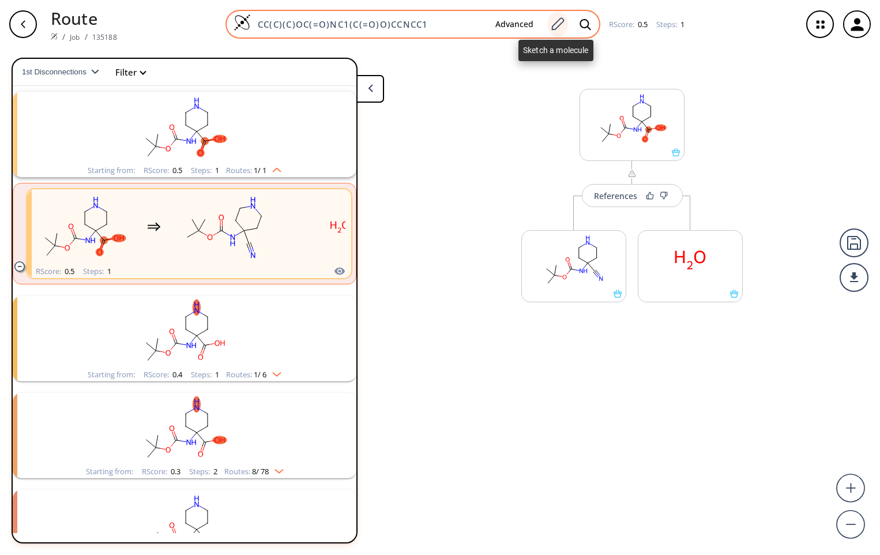
click at [557, 23] on icon at bounding box center [558, 24] width 16 height 15
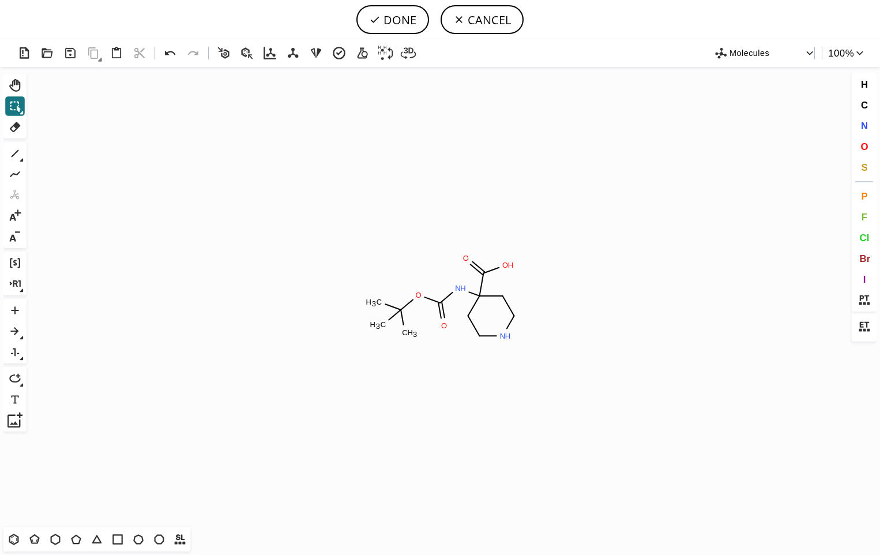
drag, startPoint x: 12, startPoint y: 538, endPoint x: 521, endPoint y: 444, distance: 518.5
click at [16, 539] on icon at bounding box center [13, 539] width 15 height 15
click at [511, 415] on icon "Created with [PERSON_NAME] 2.3.0 C H 3 C H 3 C H 3 O O N H O O H N H" at bounding box center [440, 297] width 818 height 460
click at [554, 416] on icon "Created with [PERSON_NAME] 2.3.0 C H 3 C H 3 C H 3 O O N H O O H N H" at bounding box center [440, 297] width 818 height 460
click at [16, 151] on icon at bounding box center [14, 153] width 15 height 15
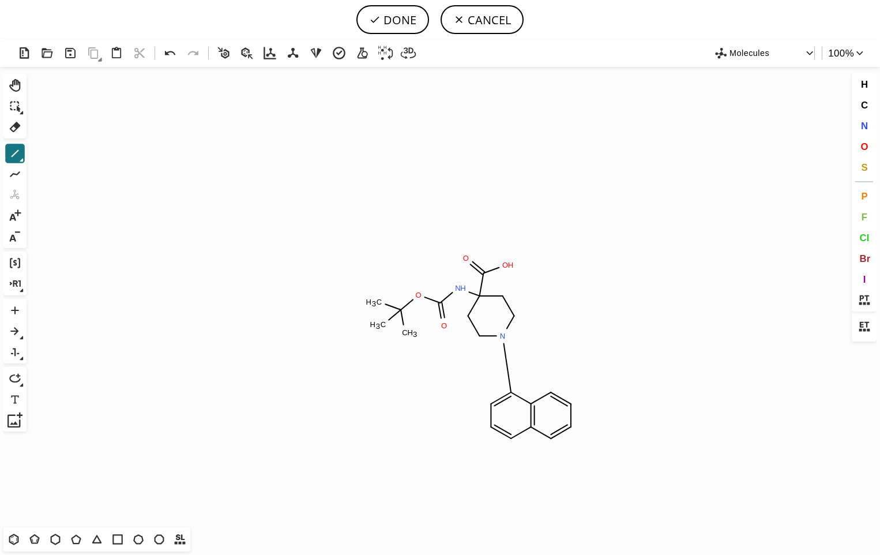
drag, startPoint x: 504, startPoint y: 339, endPoint x: 510, endPoint y: 394, distance: 56.2
click at [860, 131] on button "N" at bounding box center [865, 126] width 20 height 20
click at [572, 404] on tspan "N" at bounding box center [572, 404] width 6 height 9
click at [386, 18] on button "DONE" at bounding box center [392, 19] width 73 height 29
type input "CC(OC(NC1(CCN(C2C3C=NC=CC=3C=CC=2)CC1)C(O)=O)=O)(C)C"
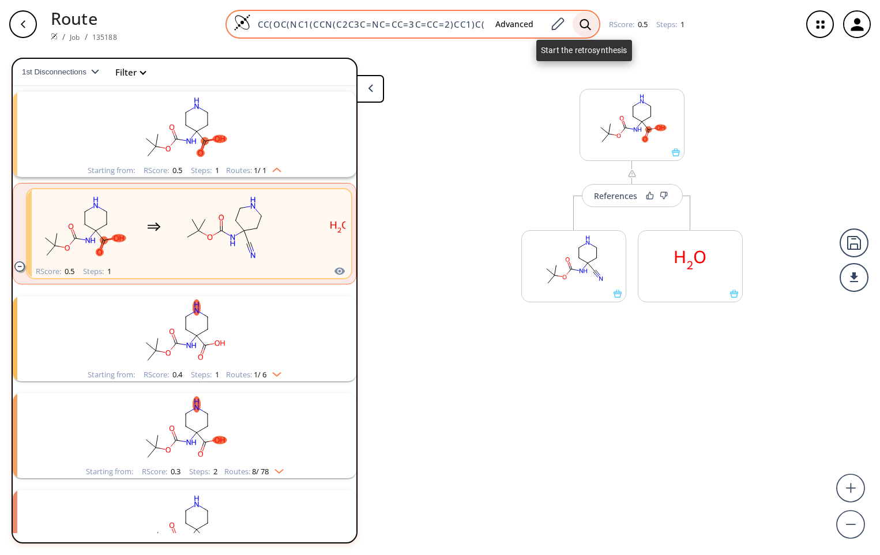
click at [587, 25] on icon at bounding box center [585, 23] width 11 height 11
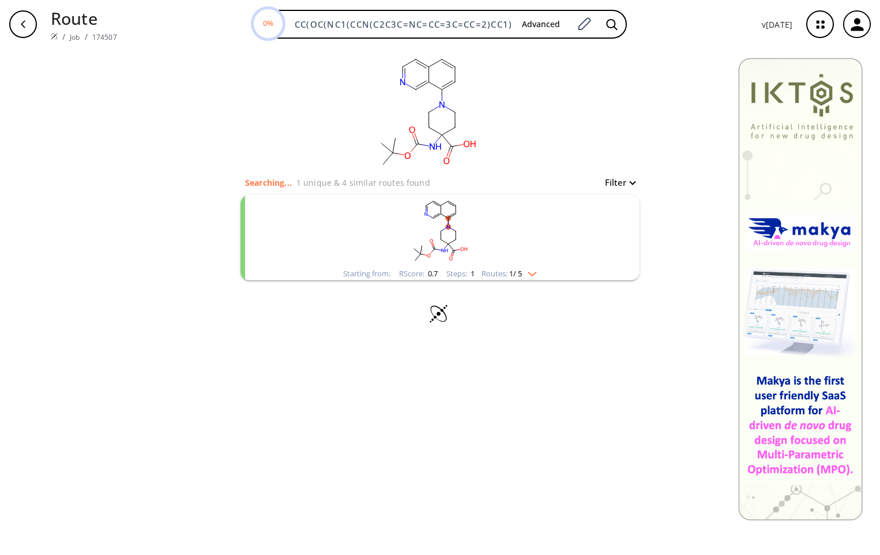
click at [499, 250] on rect "clusters" at bounding box center [440, 231] width 300 height 72
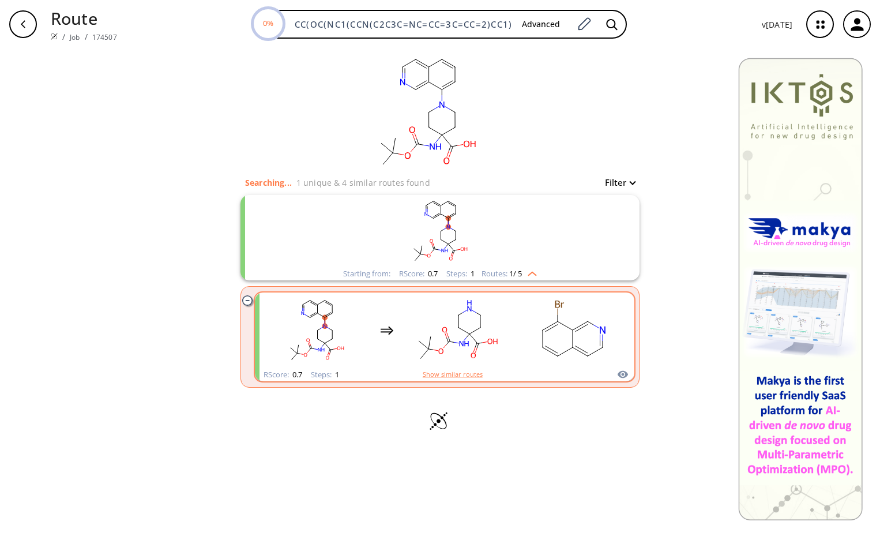
click at [512, 310] on div "clusters" at bounding box center [445, 330] width 360 height 76
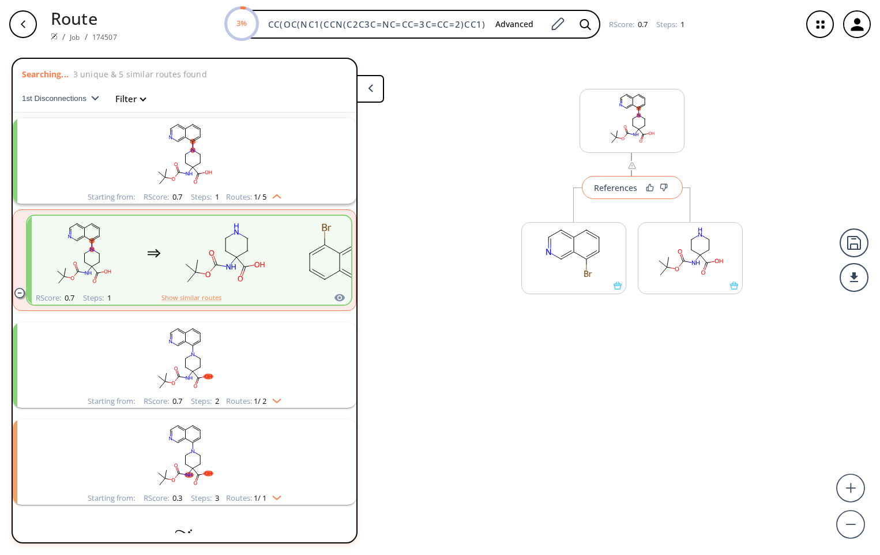
click at [623, 194] on button "References" at bounding box center [632, 187] width 101 height 23
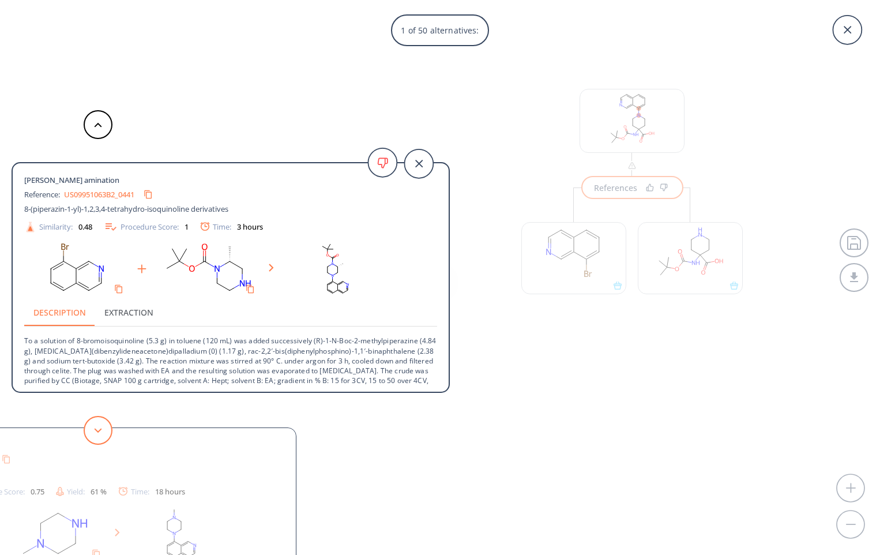
click at [93, 430] on button at bounding box center [98, 430] width 29 height 29
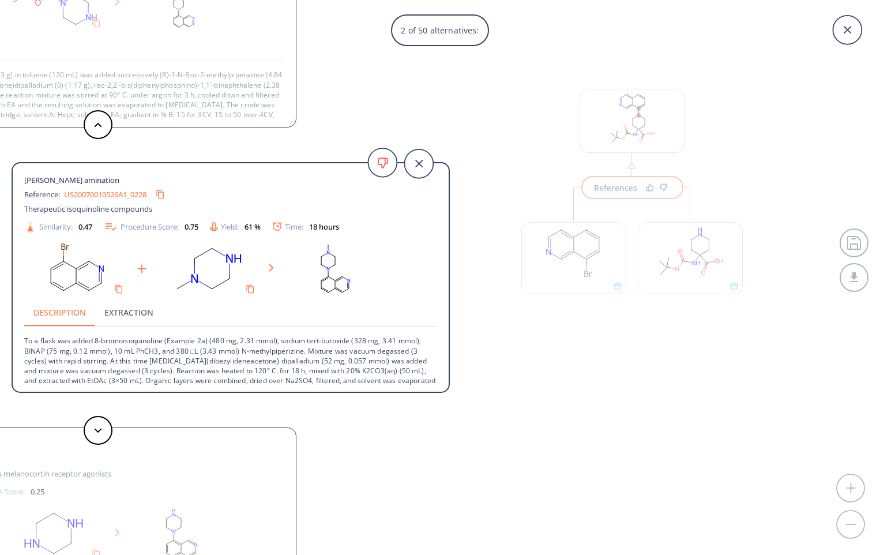
click at [644, 128] on div "2 of 50 alternatives: Bromo [PERSON_NAME] amination Reference: US09951063B2_044…" at bounding box center [440, 277] width 880 height 555
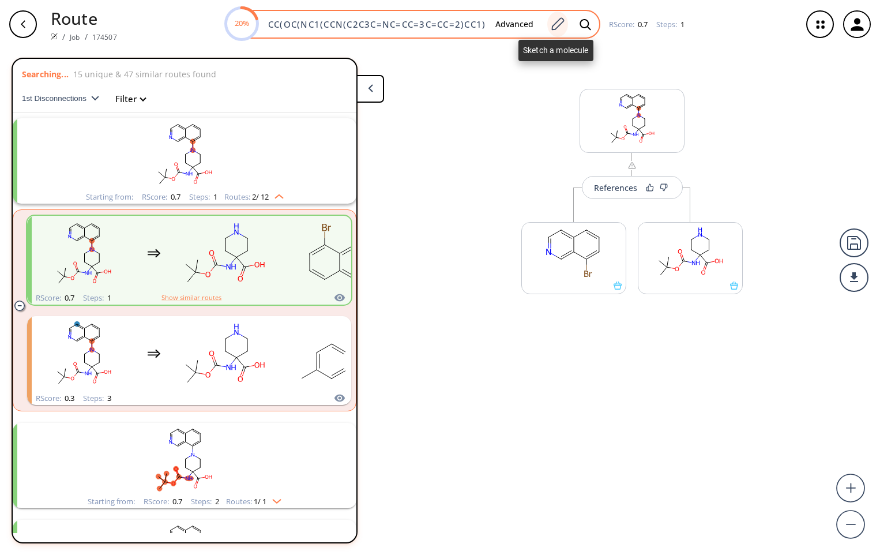
click at [560, 24] on icon at bounding box center [558, 23] width 13 height 13
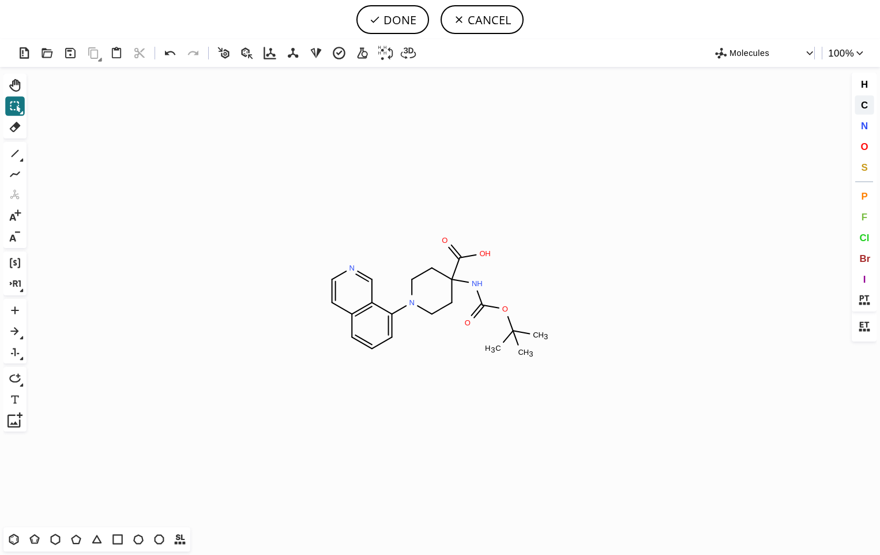
click at [862, 107] on span "C" at bounding box center [864, 104] width 7 height 11
click at [354, 269] on tspan "C" at bounding box center [354, 269] width 6 height 9
click at [866, 125] on span "N" at bounding box center [864, 125] width 7 height 11
click at [335, 281] on tspan "N" at bounding box center [335, 281] width 6 height 9
click at [403, 15] on button "DONE" at bounding box center [392, 19] width 73 height 29
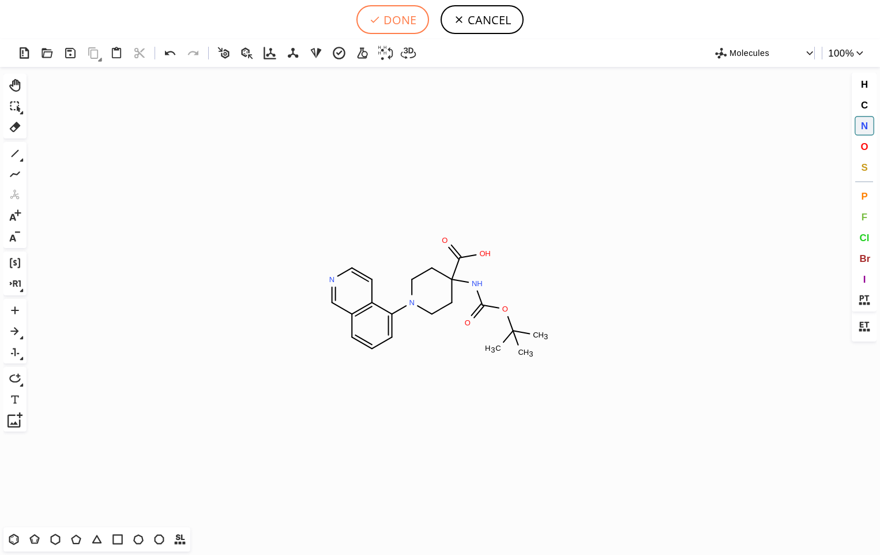
type input "CC(C)(C)OC(=O)NC1(C(=O)O)CCN(C2=CC=CC3=C2C=CN=C3)CC1"
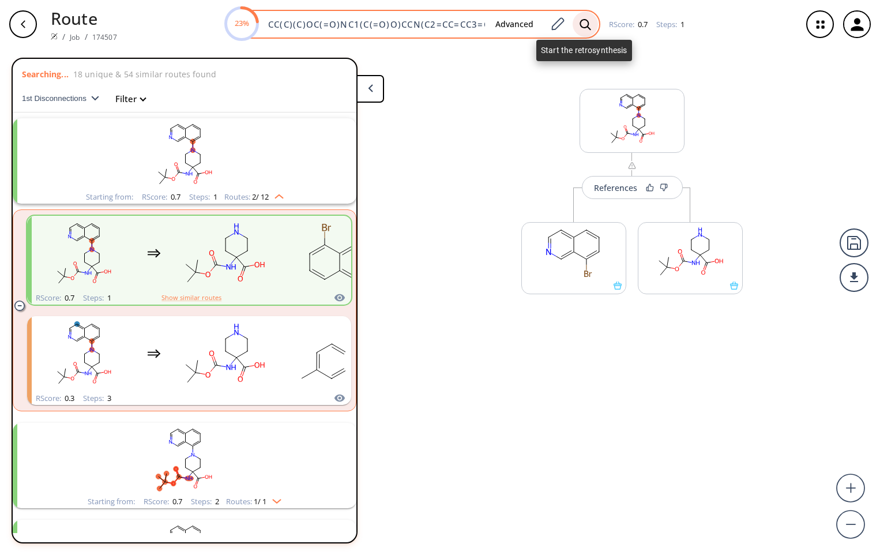
click at [580, 24] on icon at bounding box center [585, 23] width 11 height 11
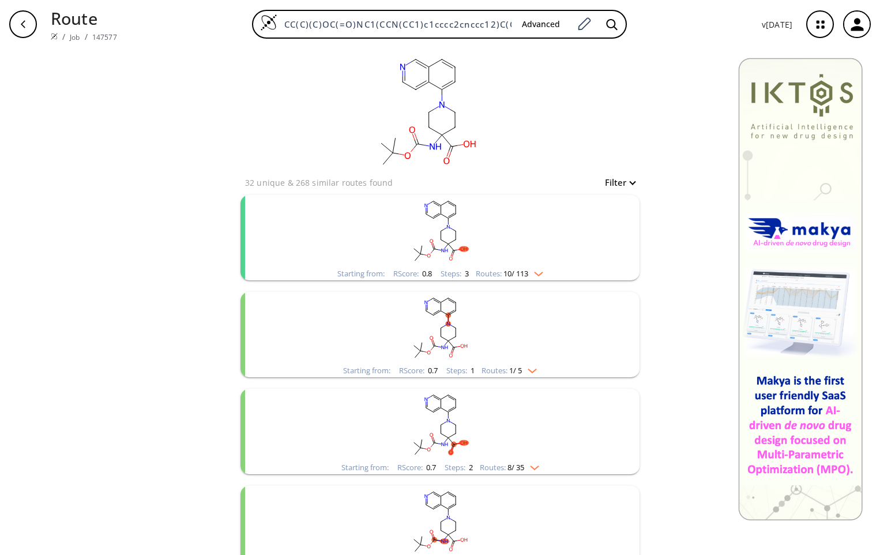
click at [418, 249] on rect "clusters" at bounding box center [440, 231] width 300 height 72
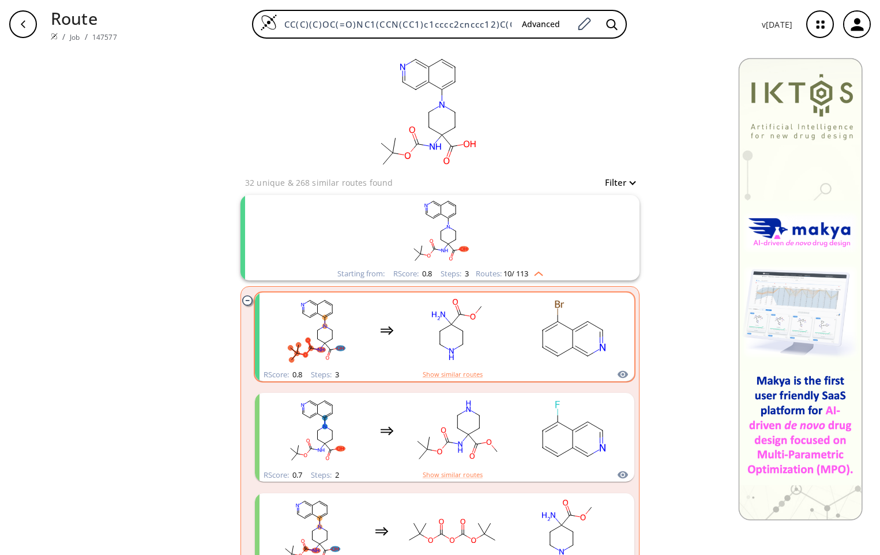
click at [430, 354] on rect "clusters" at bounding box center [457, 330] width 104 height 72
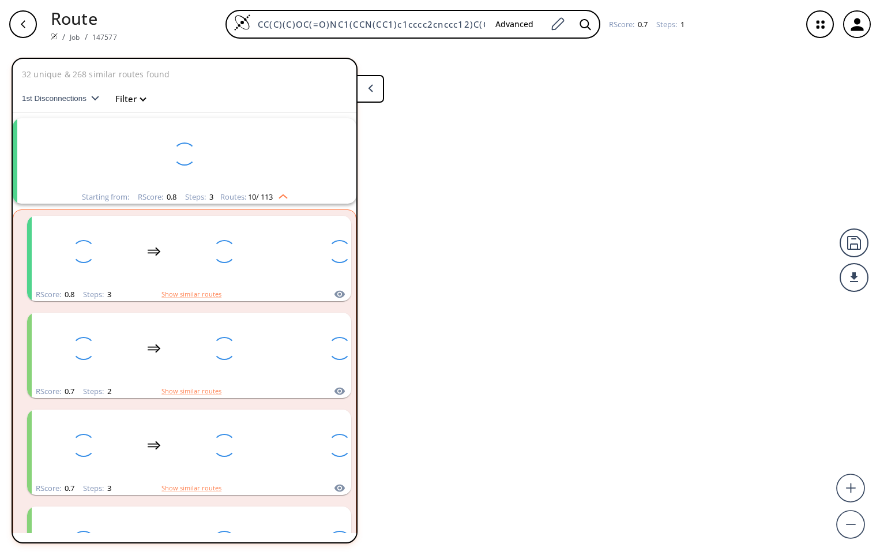
scroll to position [27, 0]
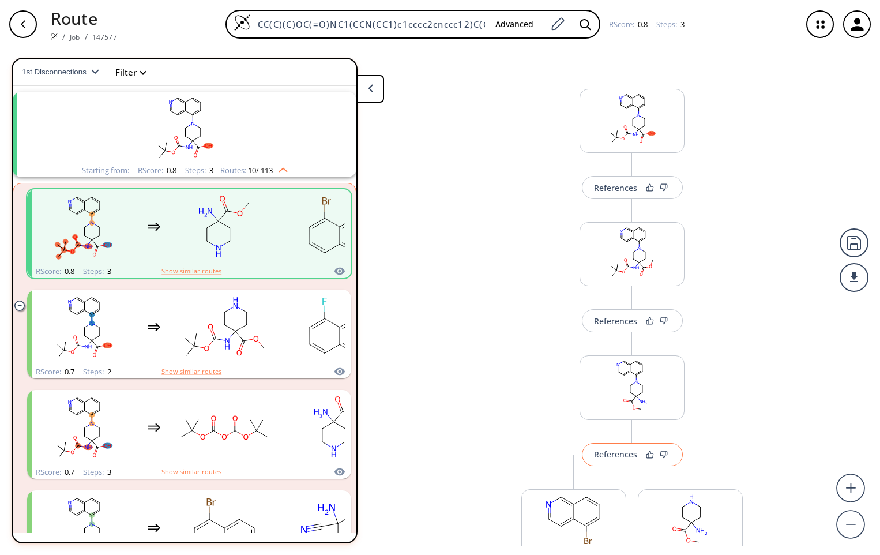
click at [615, 452] on div "References" at bounding box center [615, 453] width 43 height 7
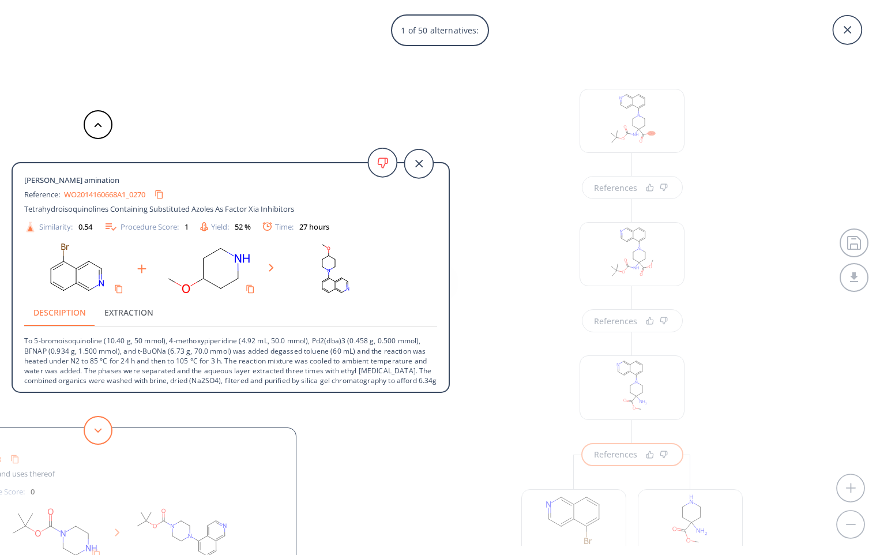
click at [99, 434] on button at bounding box center [98, 430] width 29 height 29
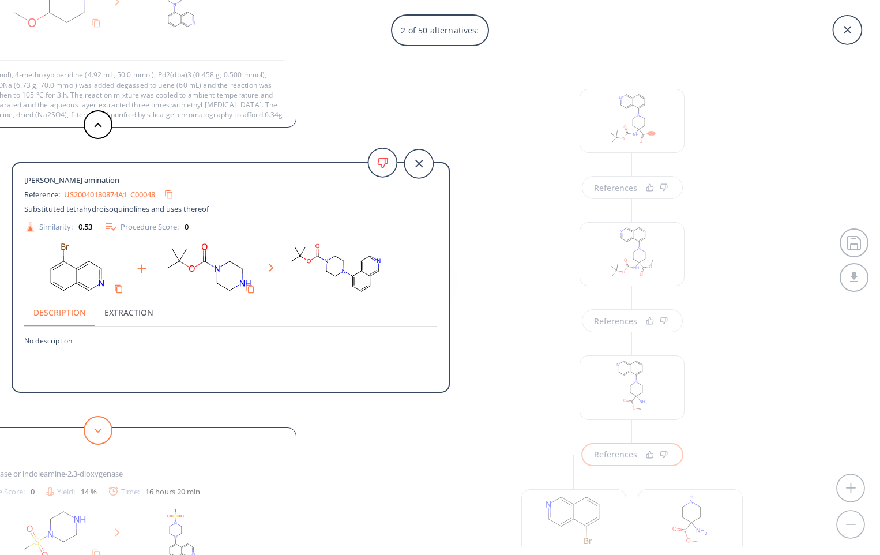
click at [99, 430] on icon at bounding box center [98, 430] width 8 height 5
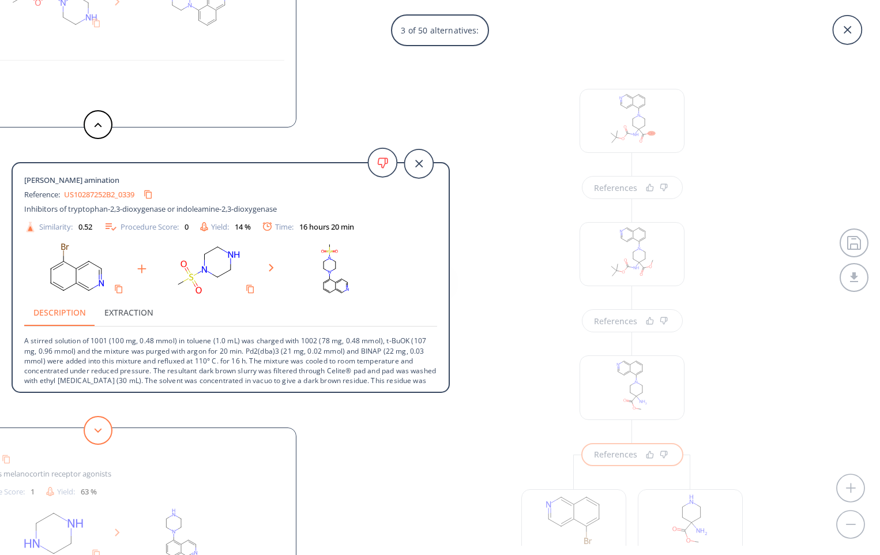
click at [100, 429] on polygon at bounding box center [98, 430] width 7 height 5
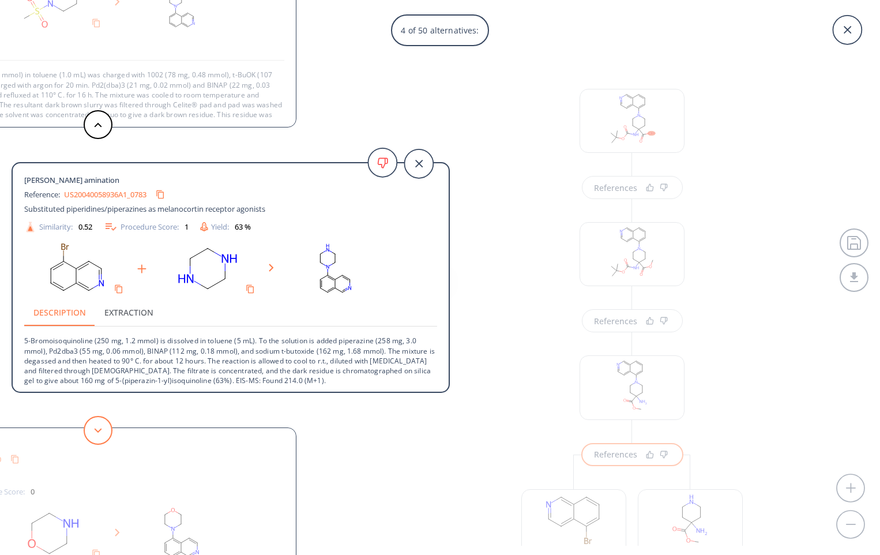
click at [100, 429] on polygon at bounding box center [98, 430] width 7 height 5
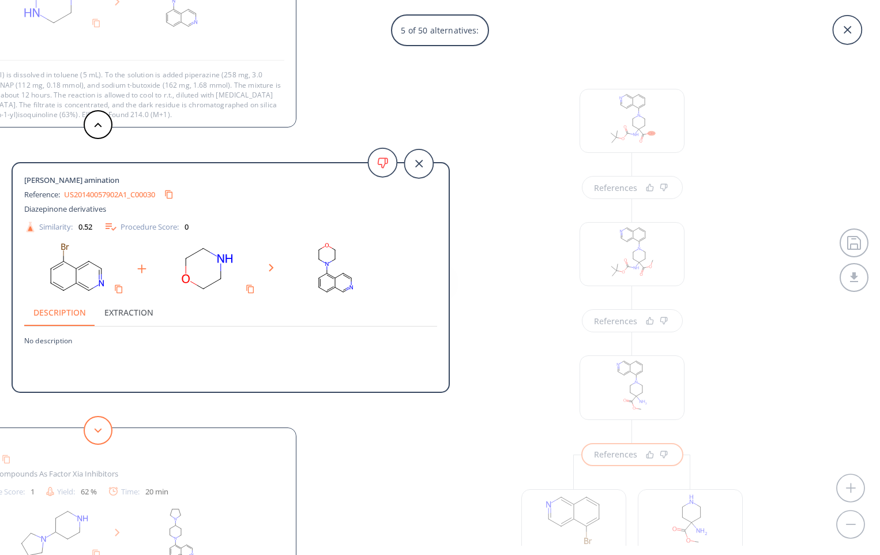
click at [100, 429] on polygon at bounding box center [98, 430] width 7 height 5
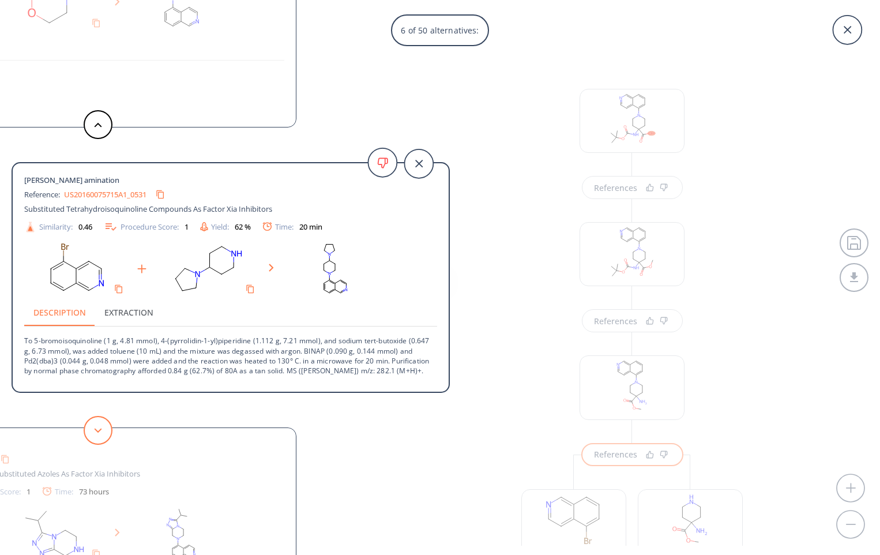
click at [100, 429] on polygon at bounding box center [98, 430] width 7 height 5
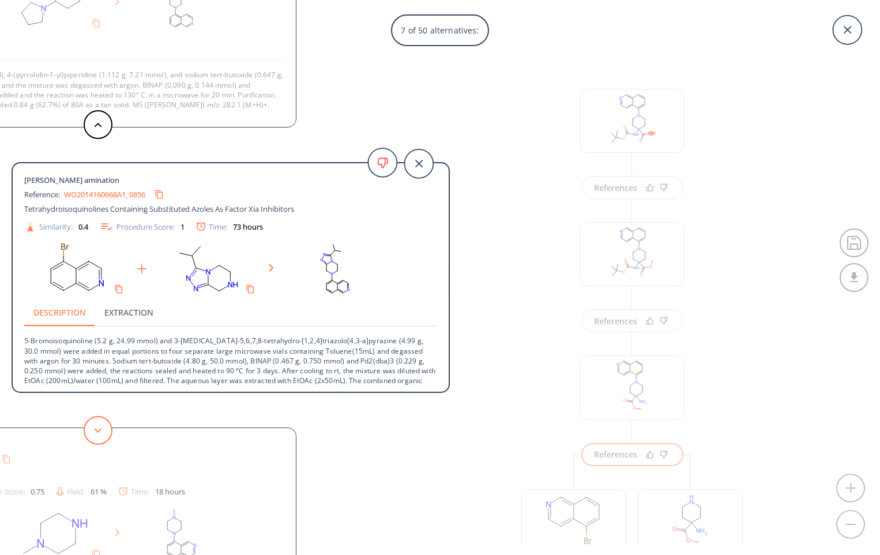
click at [100, 429] on polygon at bounding box center [98, 430] width 7 height 5
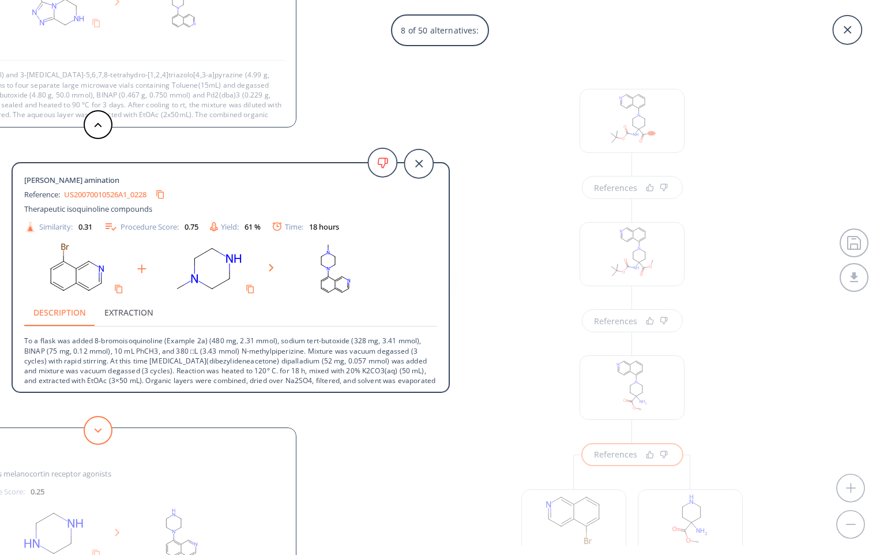
click at [102, 428] on icon at bounding box center [98, 430] width 8 height 5
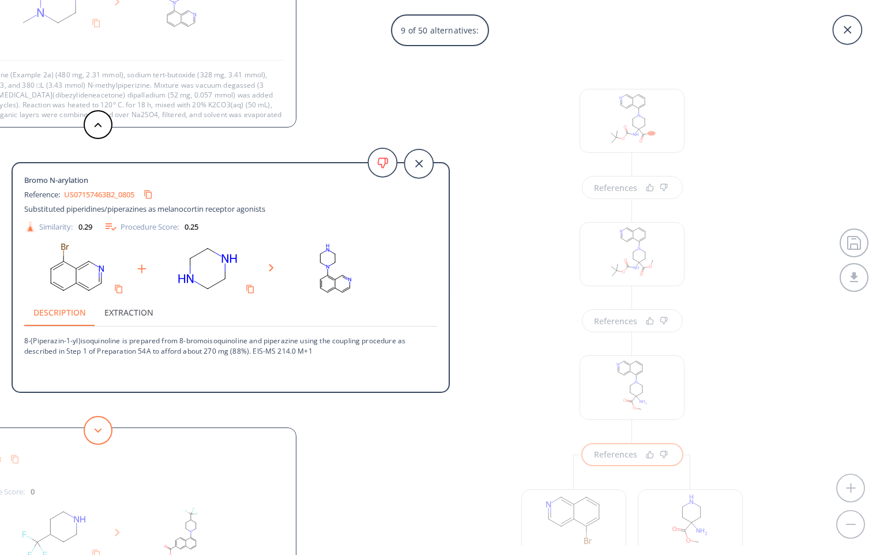
click at [102, 428] on icon at bounding box center [98, 430] width 8 height 5
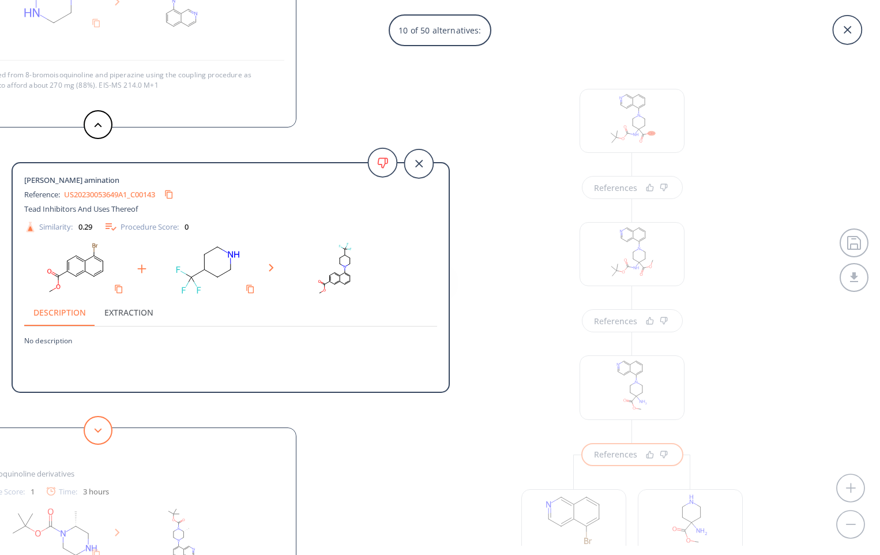
click at [102, 427] on button at bounding box center [98, 430] width 29 height 29
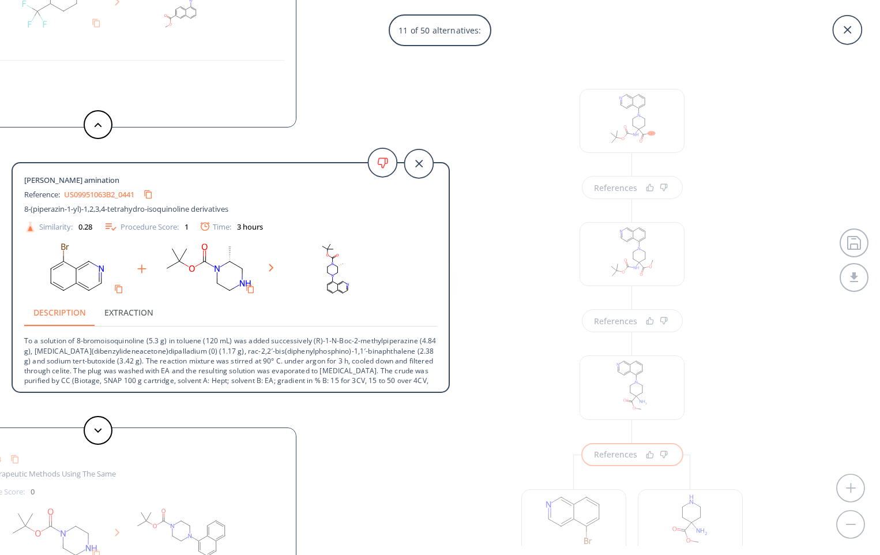
click at [638, 395] on div "11 of 50 alternatives: Bromo [PERSON_NAME] amination Reference: WO2014160668A1_…" at bounding box center [440, 277] width 880 height 555
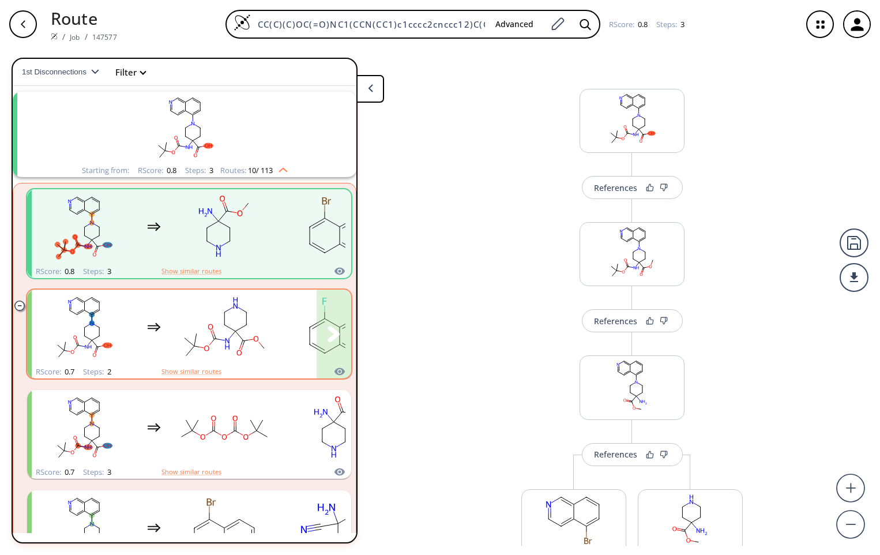
click at [230, 344] on ellipse "clusters" at bounding box center [227, 344] width 7 height 16
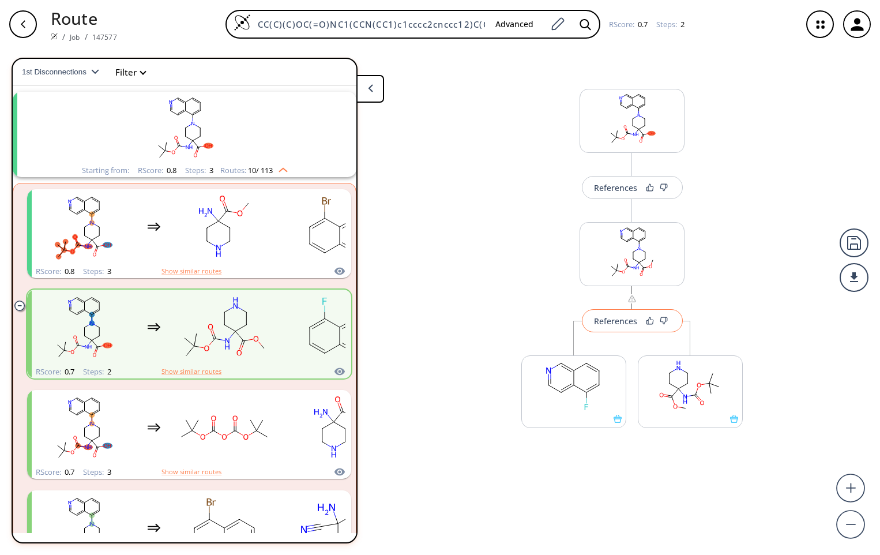
click at [628, 320] on div "References" at bounding box center [615, 320] width 43 height 7
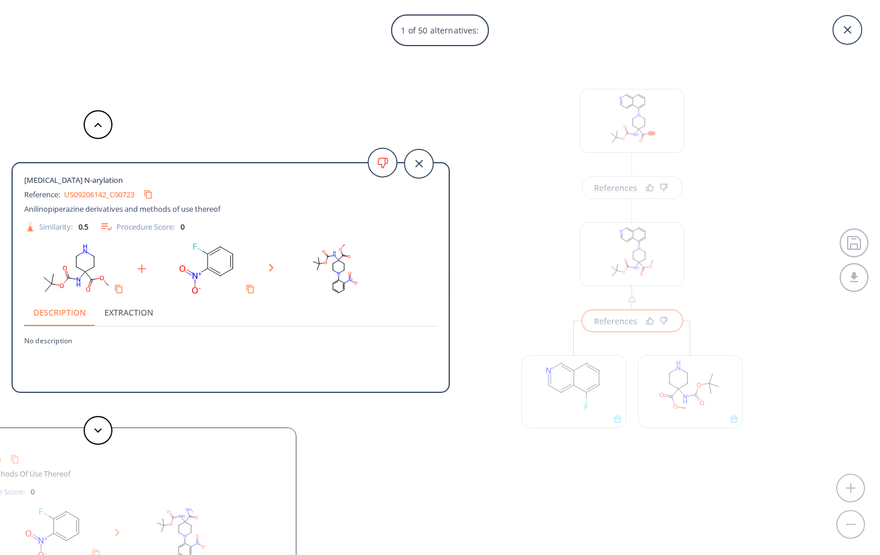
click at [112, 195] on link "US09206142_C00723" at bounding box center [99, 194] width 70 height 7
